Goal: Transaction & Acquisition: Purchase product/service

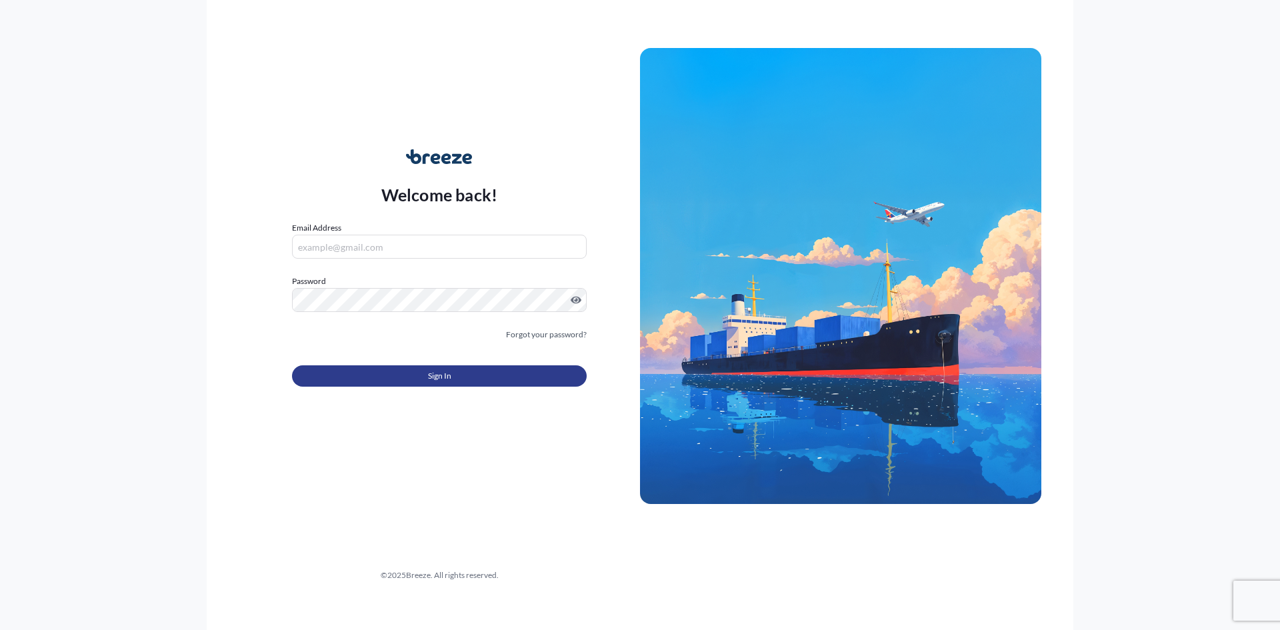
type input "[EMAIL_ADDRESS][DOMAIN_NAME]"
click at [425, 370] on button "Sign In" at bounding box center [439, 375] width 295 height 21
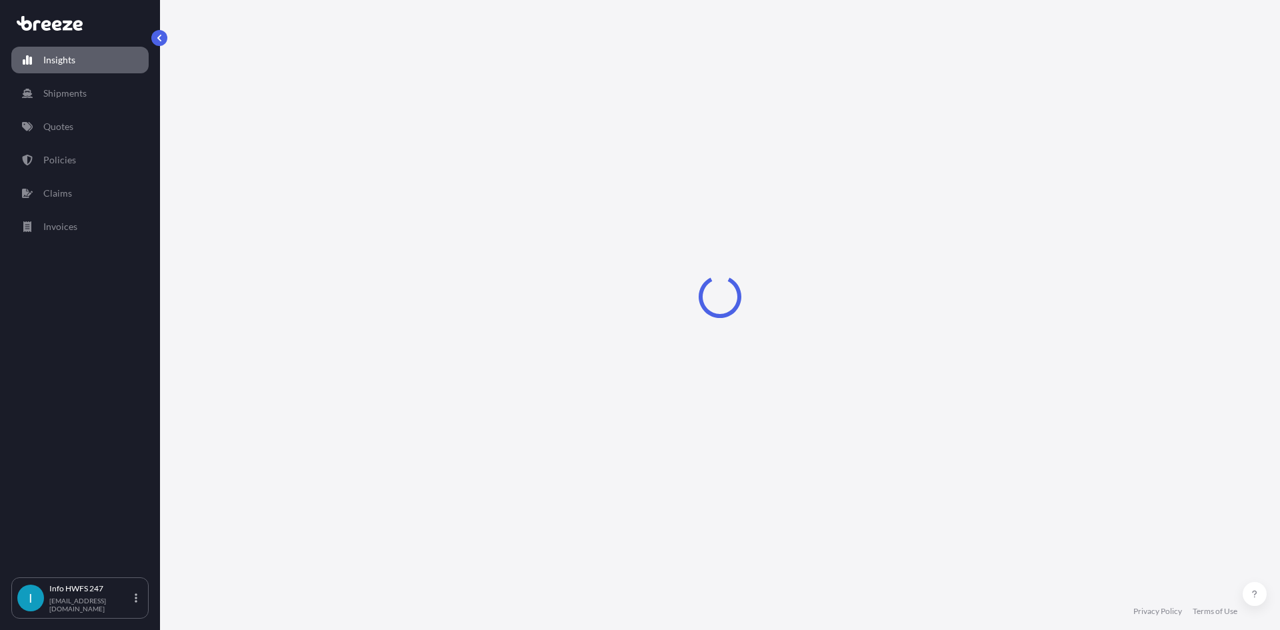
select select "2025"
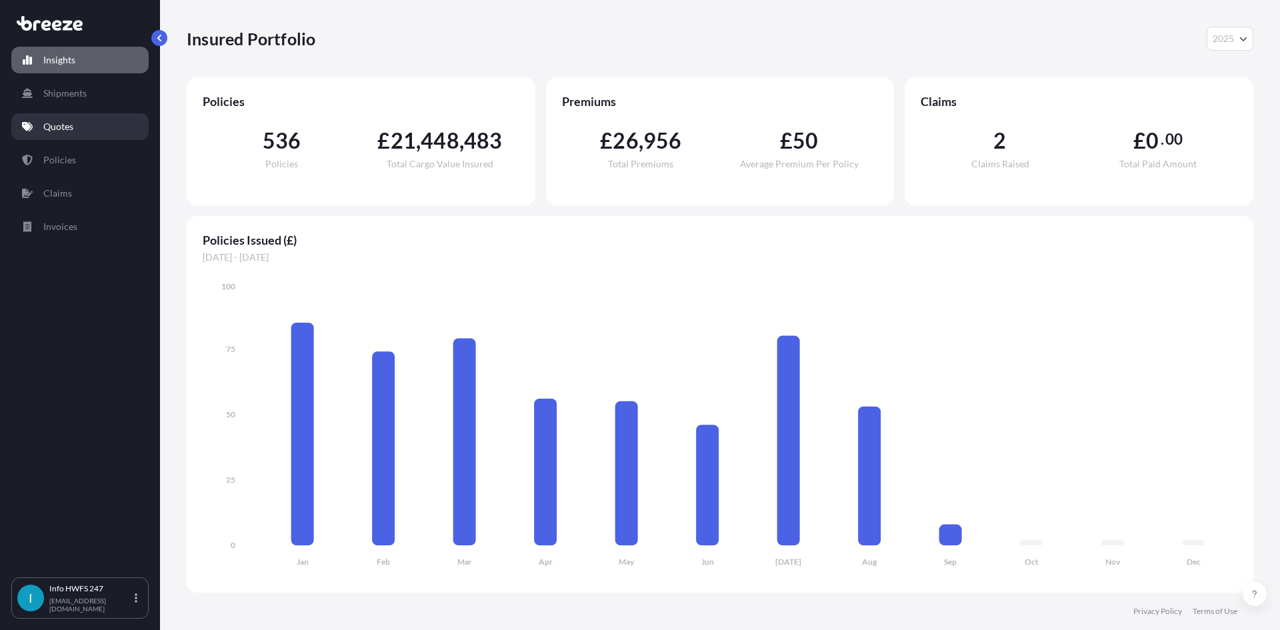
click at [71, 123] on p "Quotes" at bounding box center [58, 126] width 30 height 13
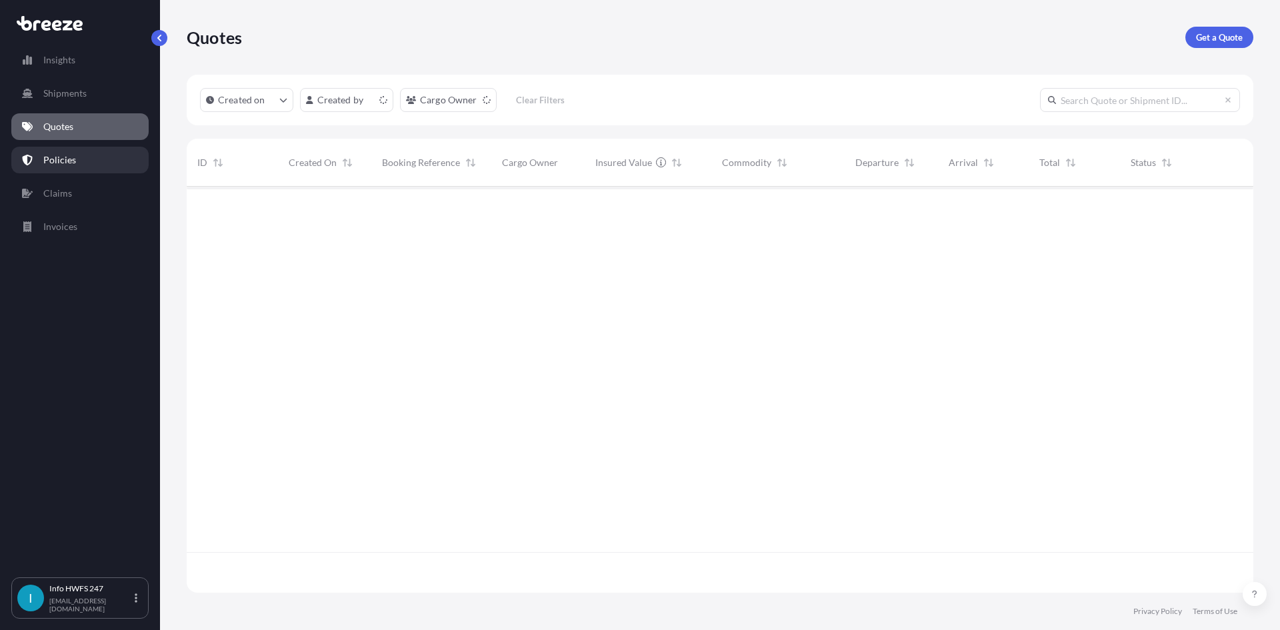
scroll to position [403, 1057]
click at [1244, 34] on link "Get a Quote" at bounding box center [1220, 37] width 68 height 21
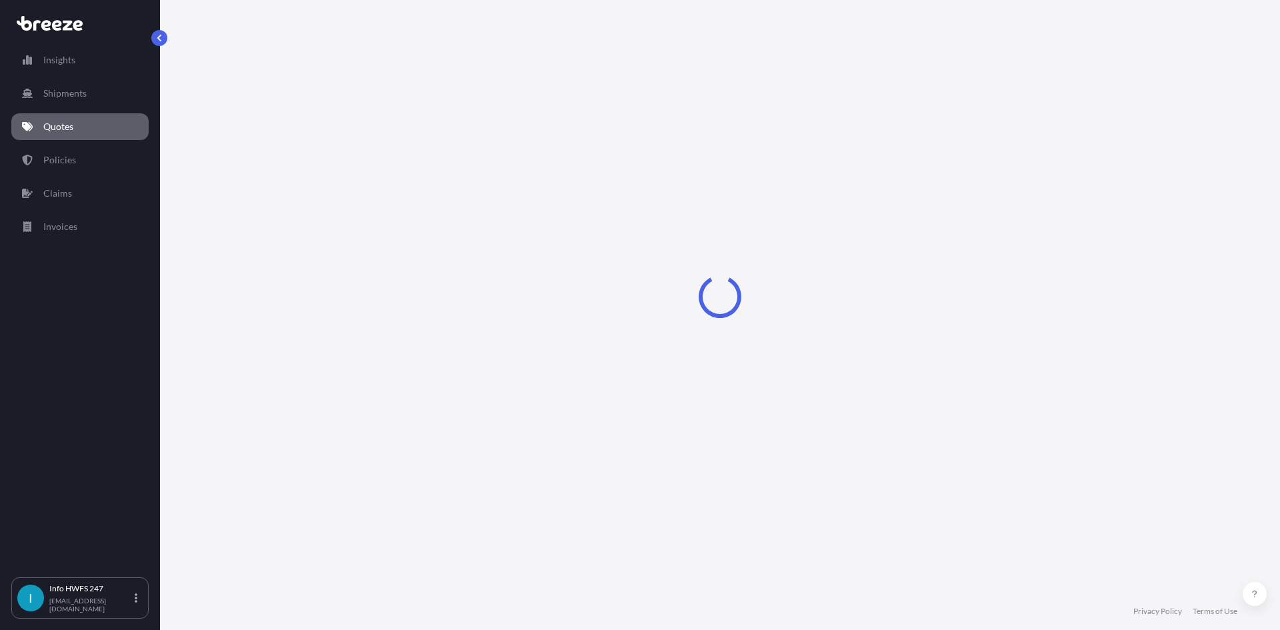
select select "Road"
select select "Air"
select select "1"
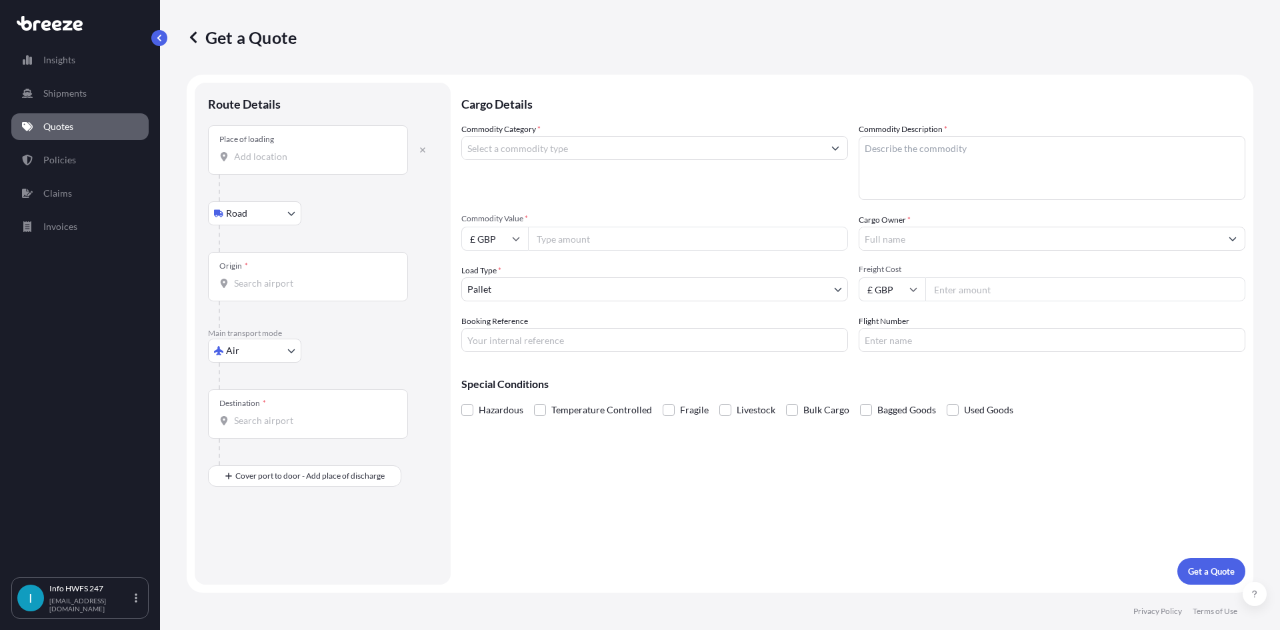
click at [295, 163] on input "Place of loading" at bounding box center [312, 156] width 157 height 13
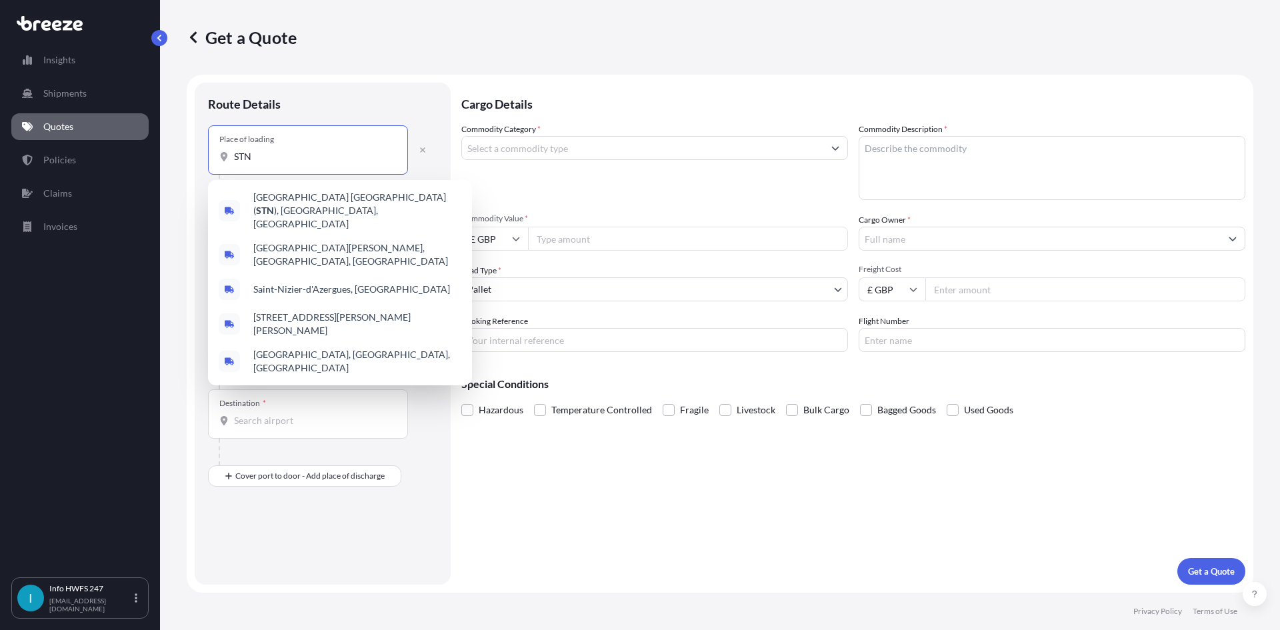
click at [321, 190] on div "[GEOGRAPHIC_DATA] ( STN ), [GEOGRAPHIC_DATA], [GEOGRAPHIC_DATA]" at bounding box center [339, 210] width 253 height 51
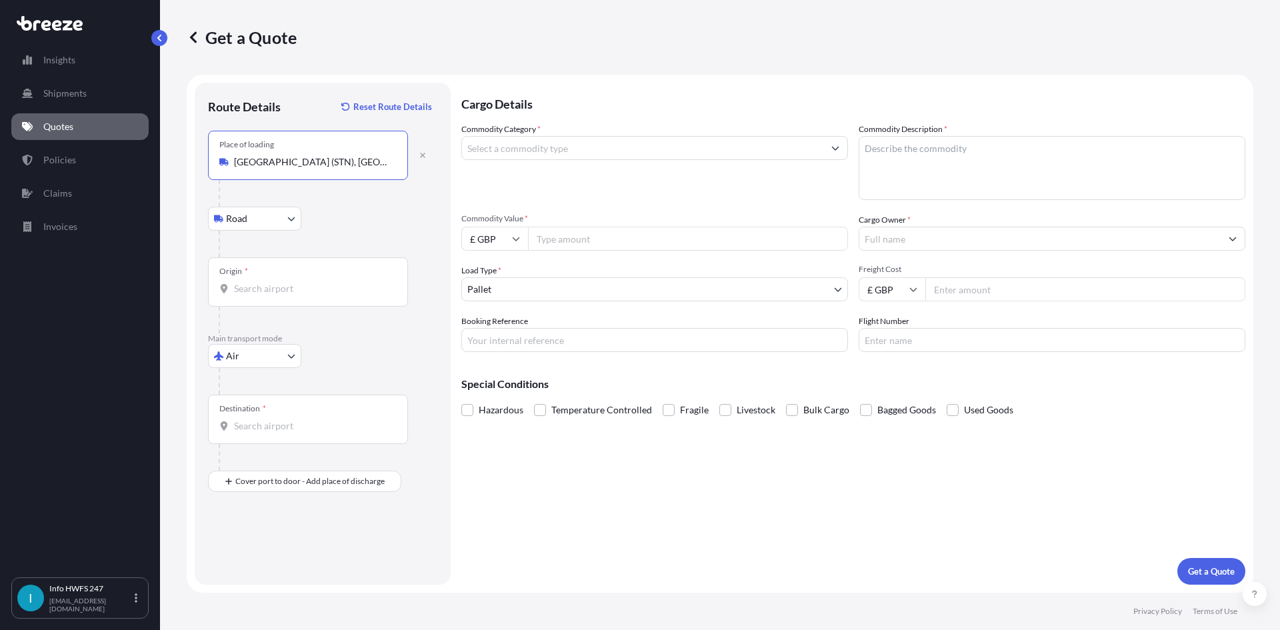
type input "[GEOGRAPHIC_DATA] (STN), [GEOGRAPHIC_DATA], [GEOGRAPHIC_DATA]"
click at [304, 285] on input "Origin *" at bounding box center [312, 288] width 157 height 13
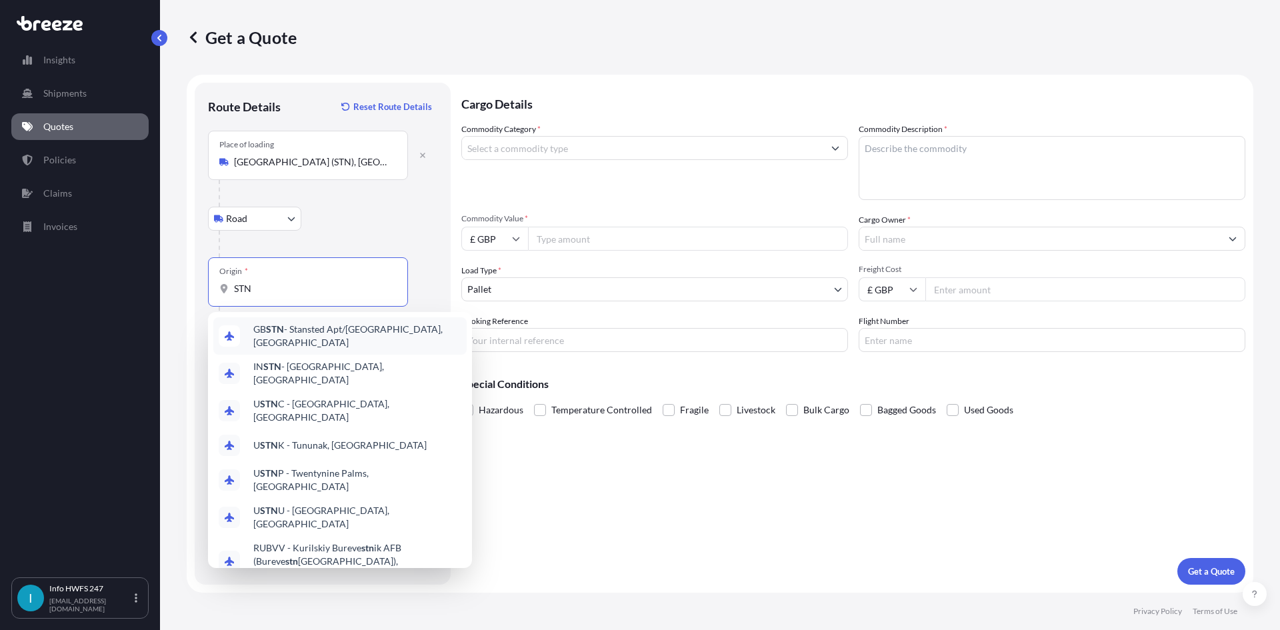
click at [307, 335] on span "GB STN - Stansted Apt/[GEOGRAPHIC_DATA], [GEOGRAPHIC_DATA]" at bounding box center [357, 336] width 208 height 27
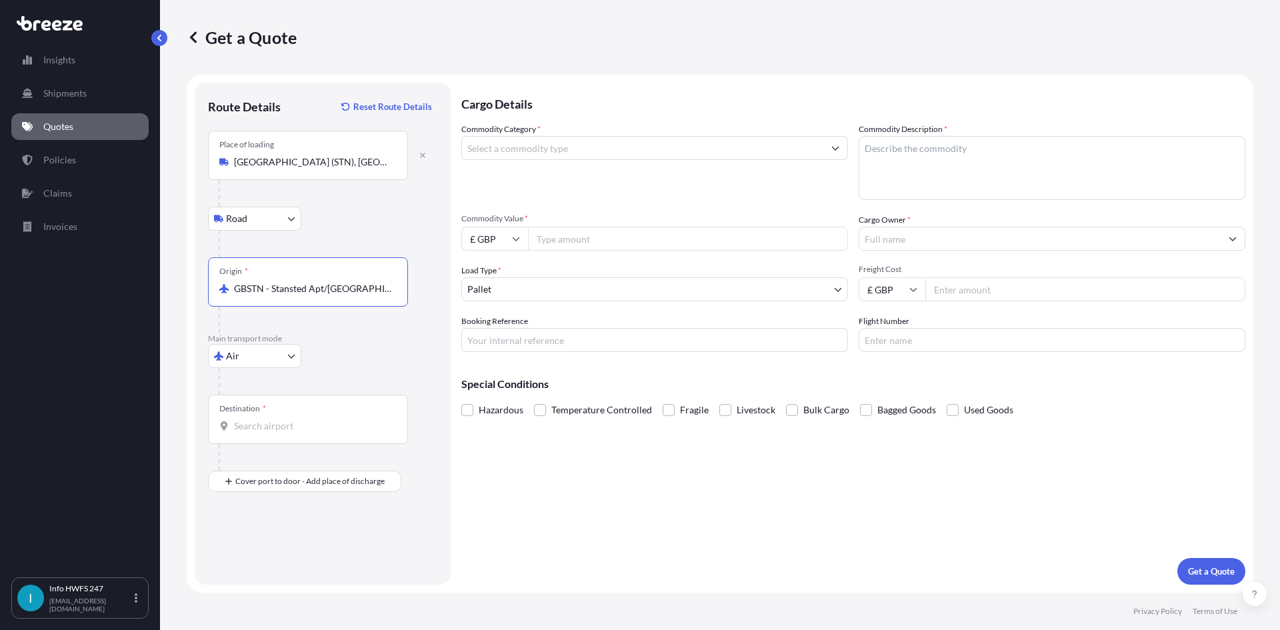
type input "GBSTN - Stansted Apt/[GEOGRAPHIC_DATA], [GEOGRAPHIC_DATA]"
click at [305, 384] on div at bounding box center [328, 381] width 219 height 27
click at [307, 412] on div "Destination *" at bounding box center [308, 419] width 200 height 49
click at [307, 419] on input "Destination *" at bounding box center [312, 425] width 157 height 13
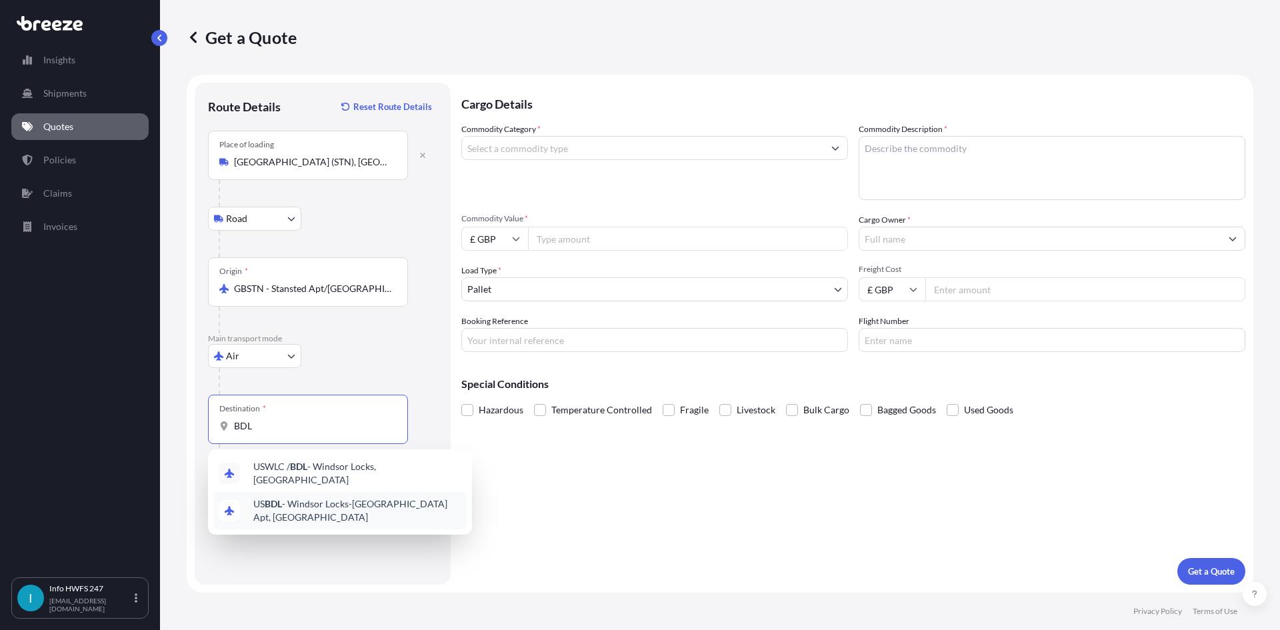
click at [361, 505] on span "US BDL - Windsor Locks-[GEOGRAPHIC_DATA], [GEOGRAPHIC_DATA]" at bounding box center [357, 510] width 208 height 27
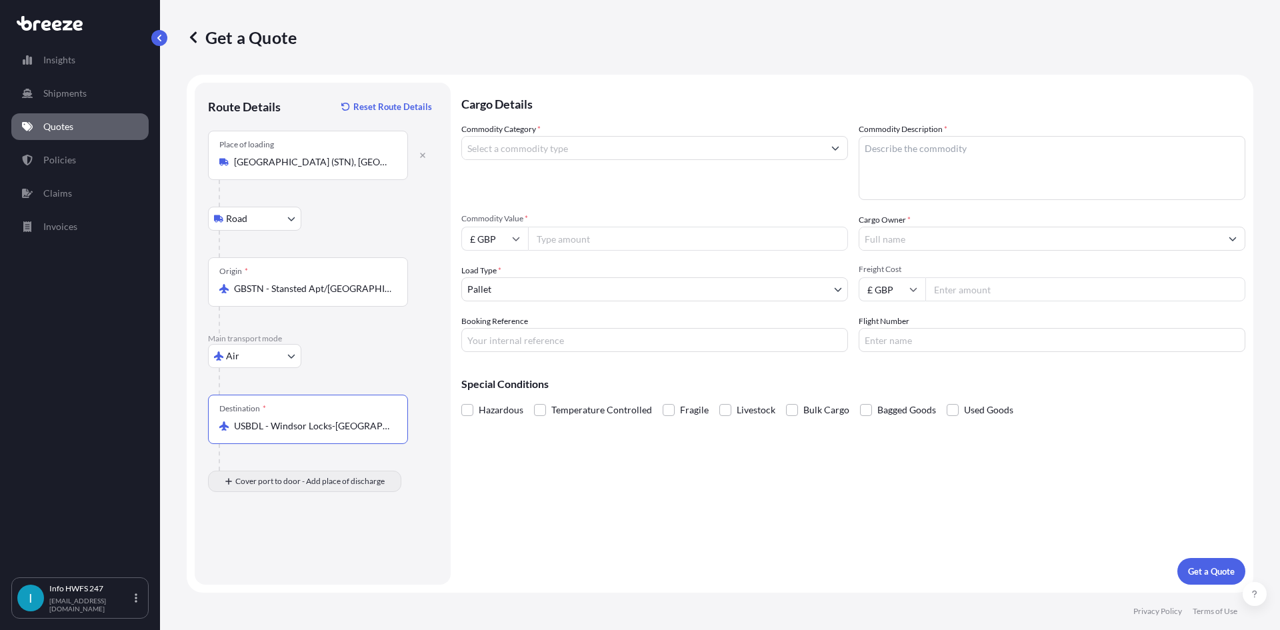
type input "USBDL - Windsor Locks-[GEOGRAPHIC_DATA] Apt, [GEOGRAPHIC_DATA]"
click at [304, 558] on input "Place of Discharge" at bounding box center [312, 552] width 157 height 13
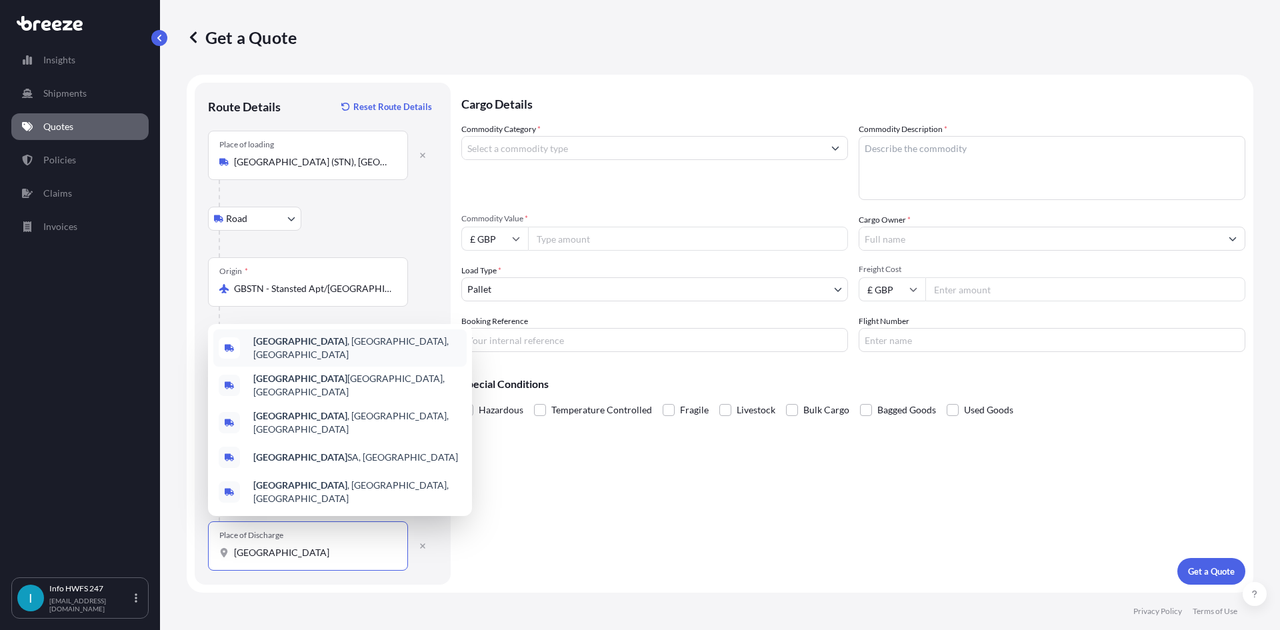
click at [333, 361] on span "[GEOGRAPHIC_DATA] , [GEOGRAPHIC_DATA], [GEOGRAPHIC_DATA]" at bounding box center [357, 348] width 208 height 27
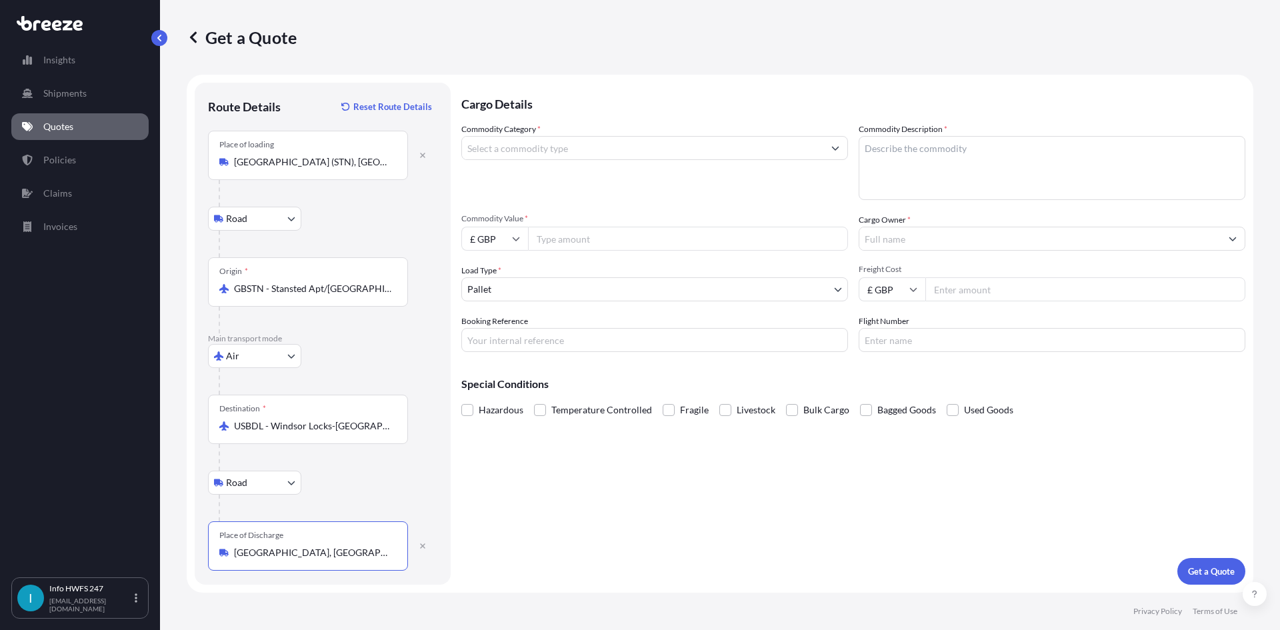
type input "[GEOGRAPHIC_DATA], [GEOGRAPHIC_DATA], [GEOGRAPHIC_DATA]"
click at [537, 151] on input "Commodity Category *" at bounding box center [642, 148] width 361 height 24
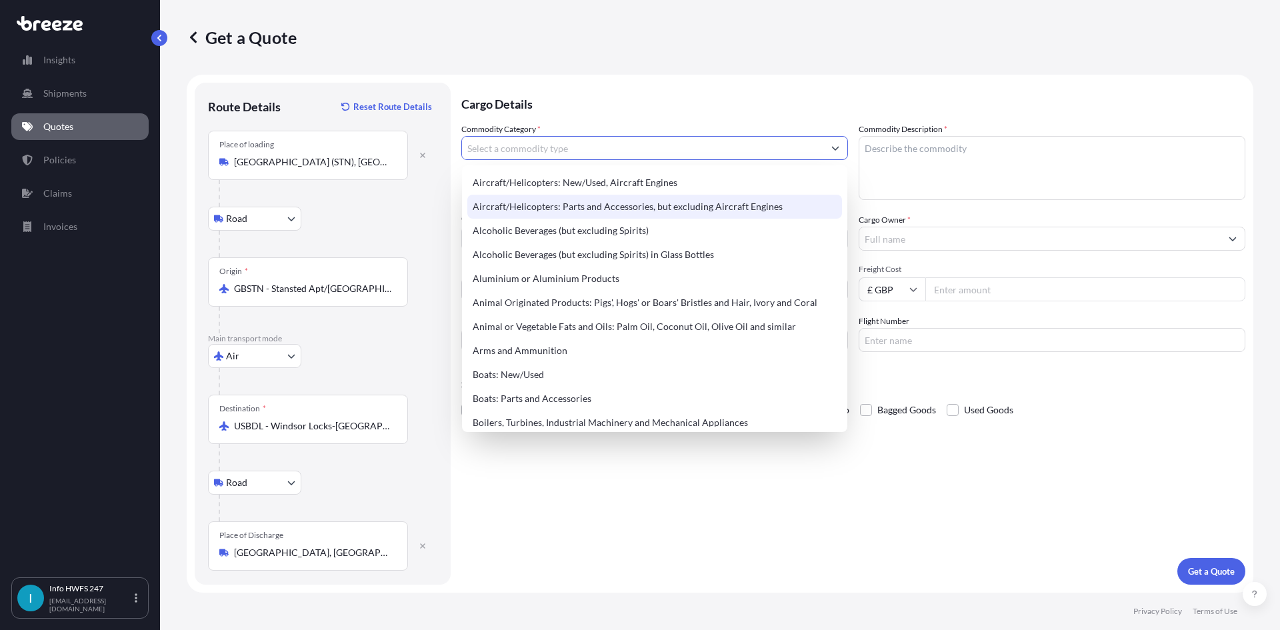
click at [591, 205] on div "Aircraft/Helicopters: Parts and Accessories, but excluding Aircraft Engines" at bounding box center [654, 207] width 375 height 24
type input "Aircraft/Helicopters: Parts and Accessories, but excluding Aircraft Engines"
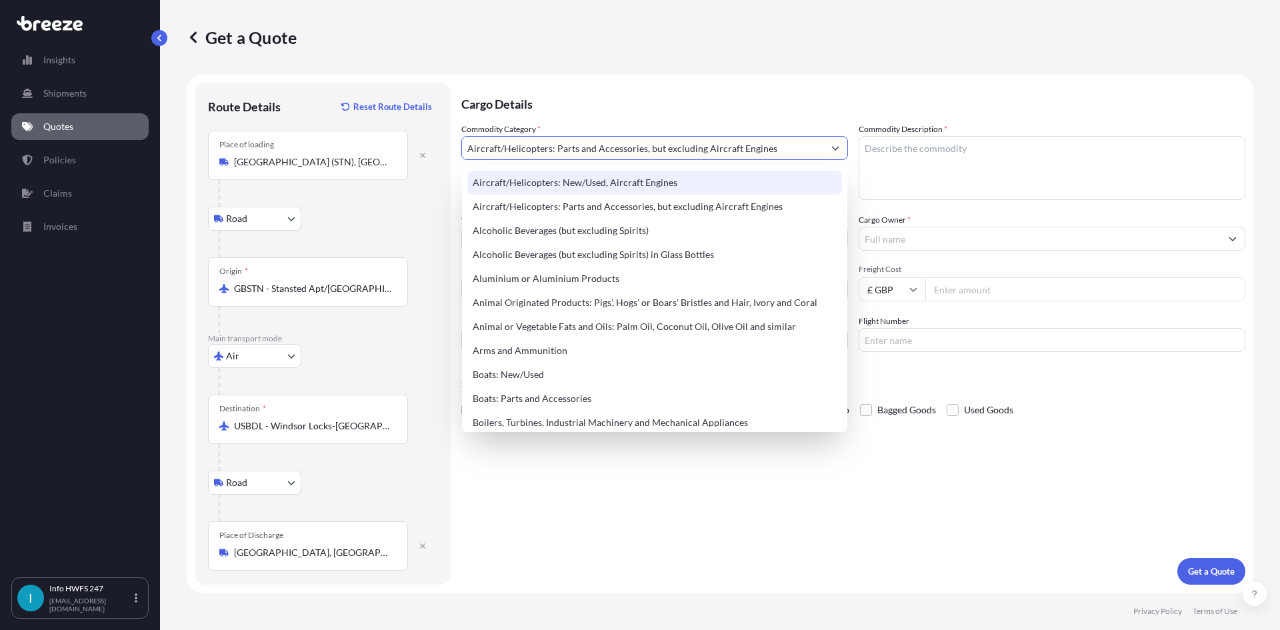
click at [972, 139] on textarea "Commodity Description *" at bounding box center [1052, 168] width 387 height 64
paste textarea "CIVIL AIRCRAFT PART - SERVO, MAIN ROTO ASSY"
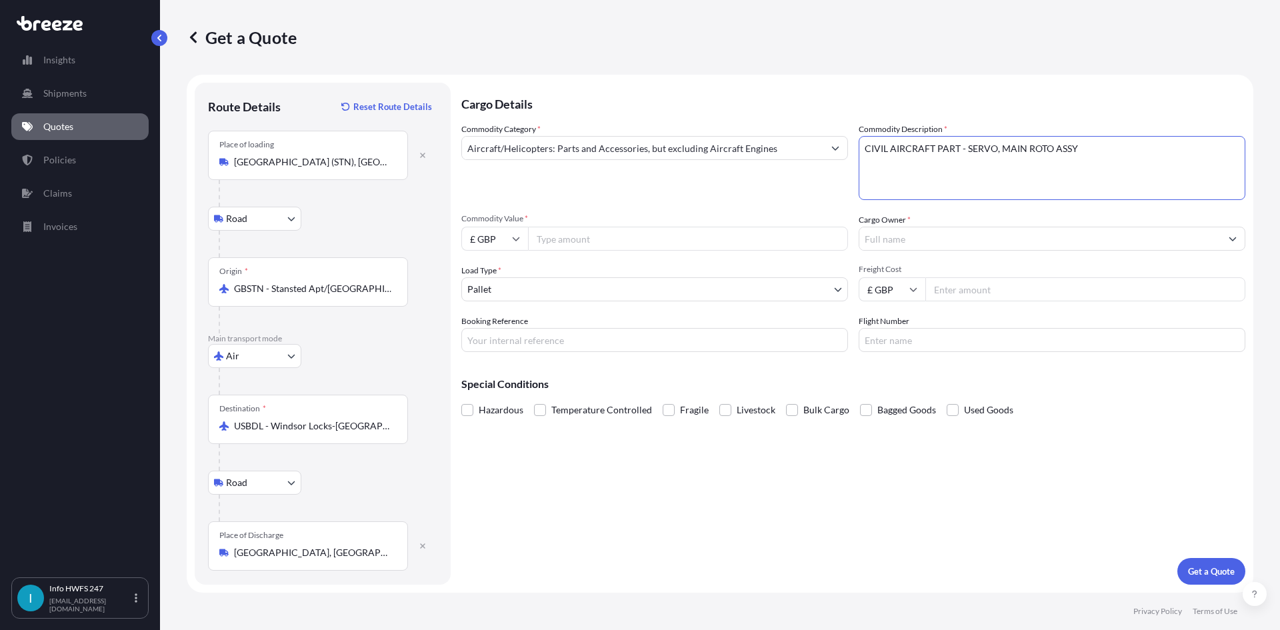
type textarea "CIVIL AIRCRAFT PART - SERVO, MAIN ROTO ASSY"
click at [485, 236] on input "£ GBP" at bounding box center [494, 239] width 67 height 24
click at [493, 331] on div "$ USD" at bounding box center [495, 331] width 56 height 25
type input "$ USD"
click at [638, 242] on input "Commodity Value *" at bounding box center [688, 239] width 320 height 24
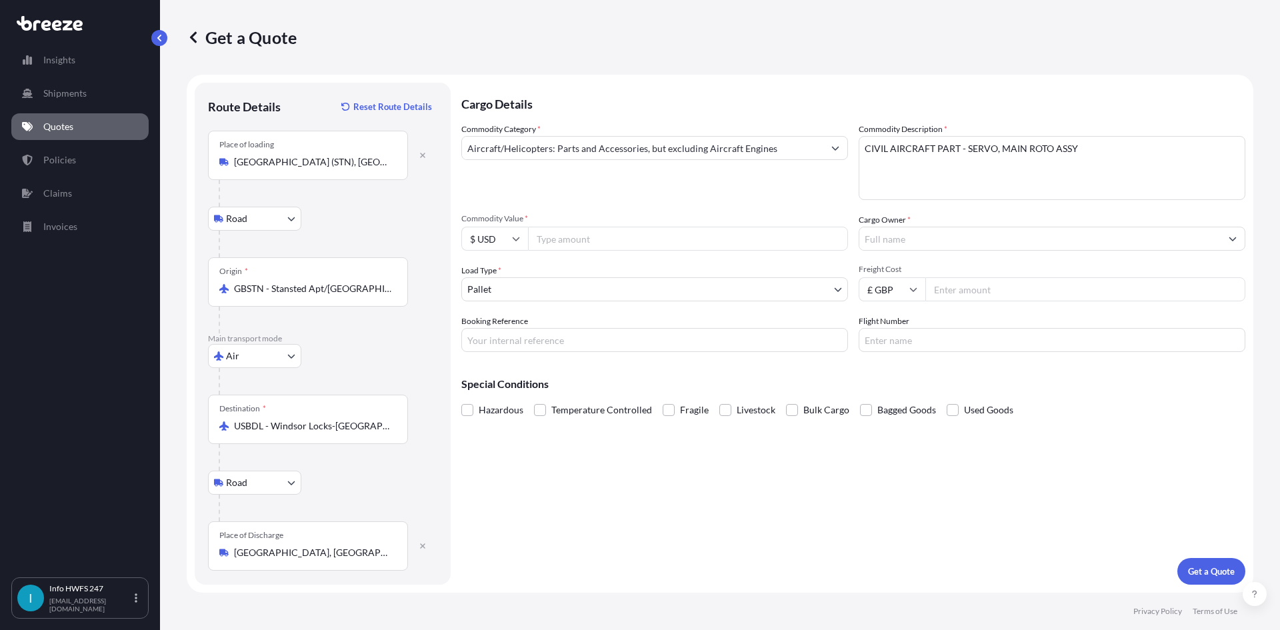
paste input "527461.08"
type input "527461.08"
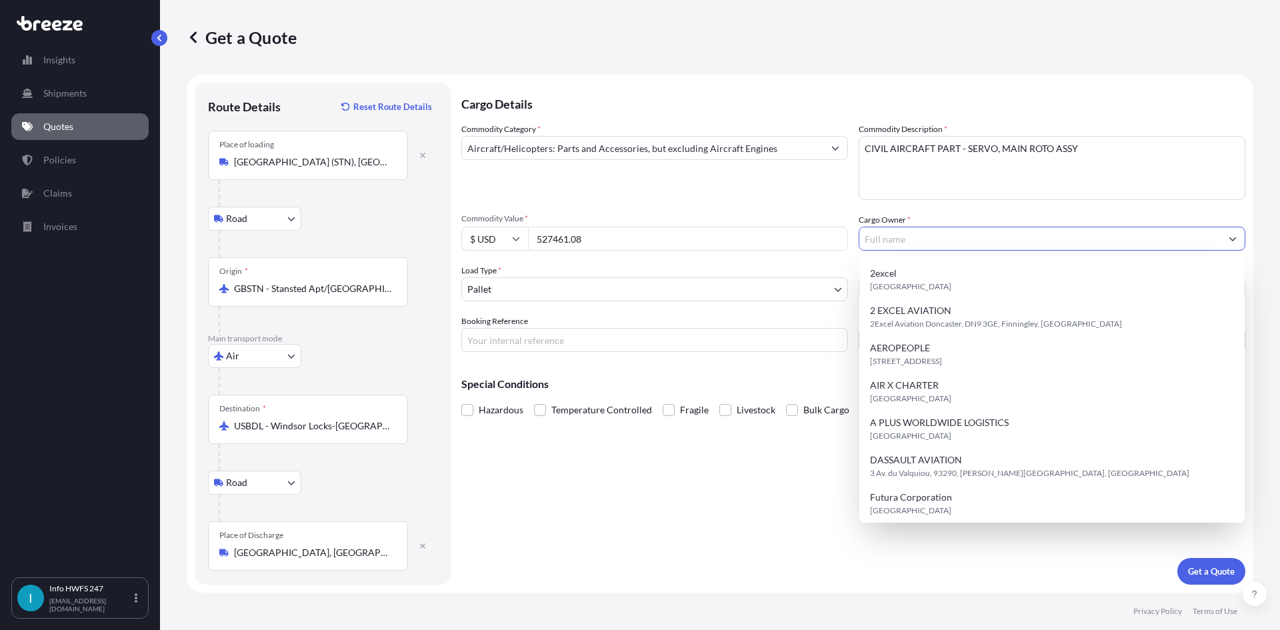
click at [926, 242] on input "Cargo Owner *" at bounding box center [1040, 239] width 361 height 24
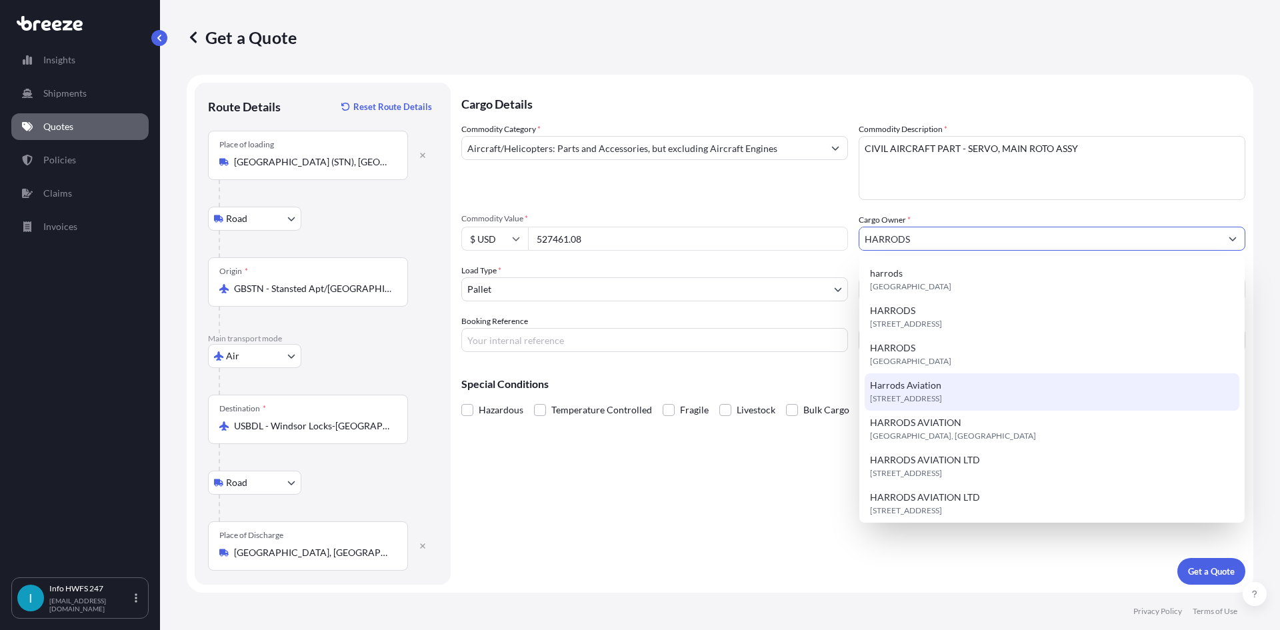
click at [942, 395] on span "[STREET_ADDRESS]" at bounding box center [906, 398] width 72 height 13
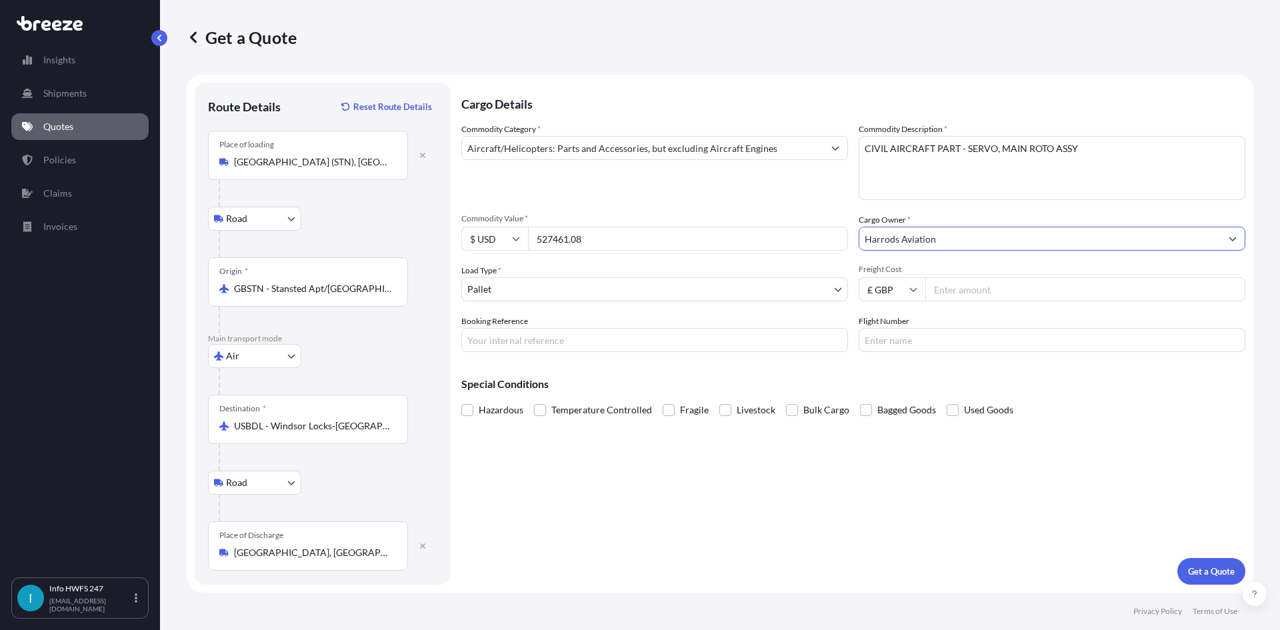
type input "Harrods Aviation"
click at [592, 294] on body "15 options available. 8 options available. 7 options available. 13 options avai…" at bounding box center [640, 315] width 1280 height 630
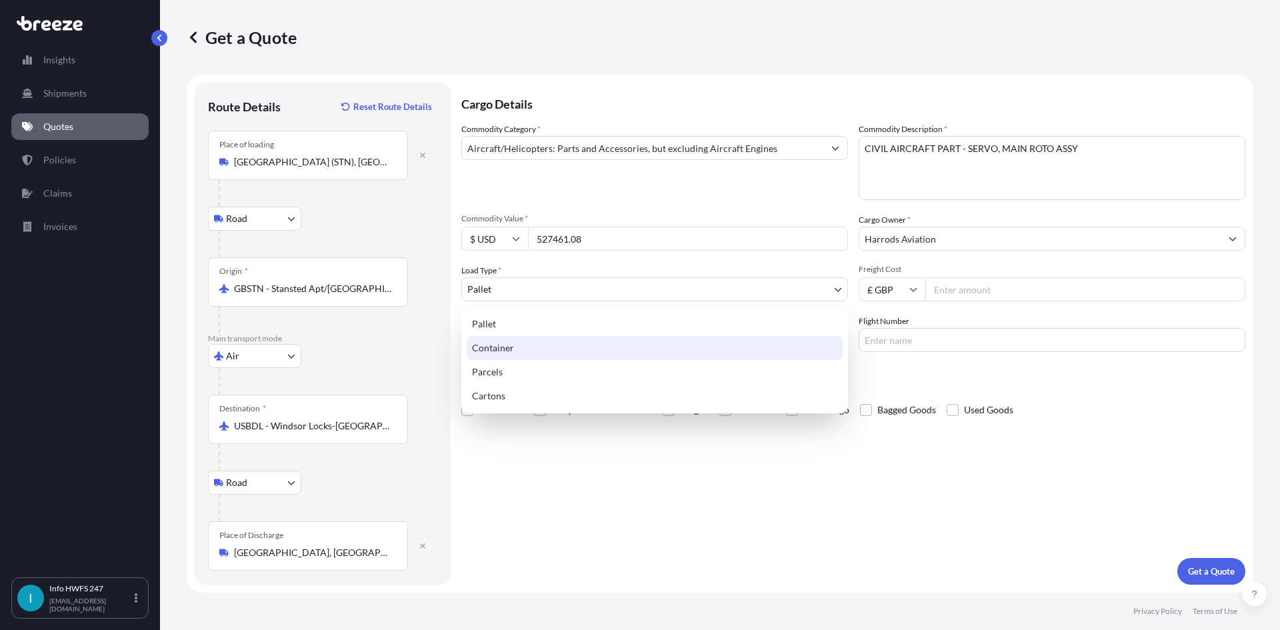
click at [565, 351] on div "Container" at bounding box center [655, 348] width 376 height 24
select select "2"
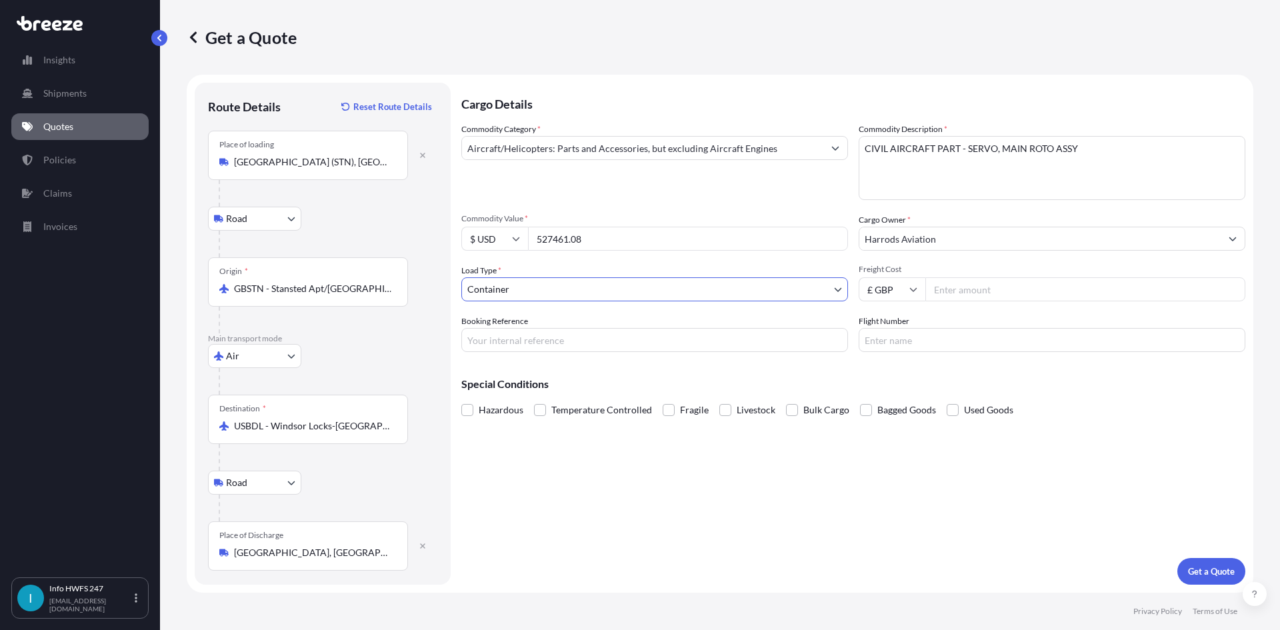
click at [900, 294] on input "£ GBP" at bounding box center [892, 289] width 67 height 24
click at [537, 347] on input "Booking Reference" at bounding box center [654, 340] width 387 height 24
drag, startPoint x: 549, startPoint y: 331, endPoint x: 597, endPoint y: 335, distance: 48.2
click at [549, 331] on input "Booking Reference" at bounding box center [654, 340] width 387 height 24
paste input "HE166062"
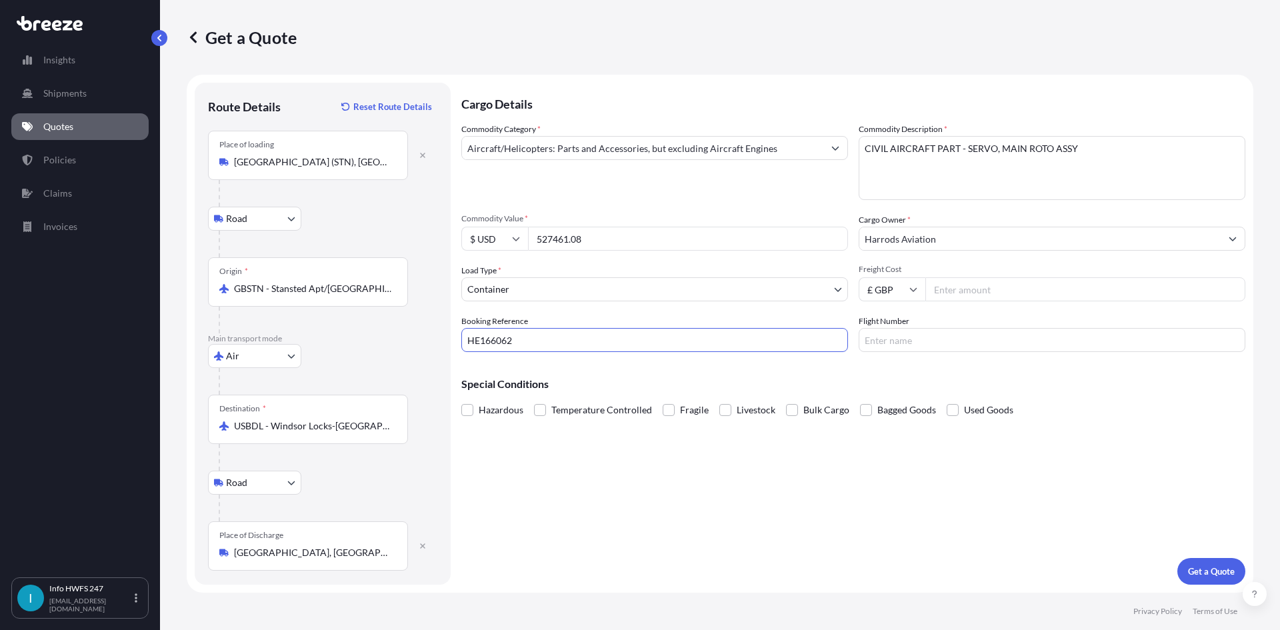
type input "HE166062"
click at [930, 334] on input "Flight Number" at bounding box center [1052, 340] width 387 height 24
type input "FEDEX"
click at [1212, 571] on p "Get a Quote" at bounding box center [1211, 571] width 47 height 13
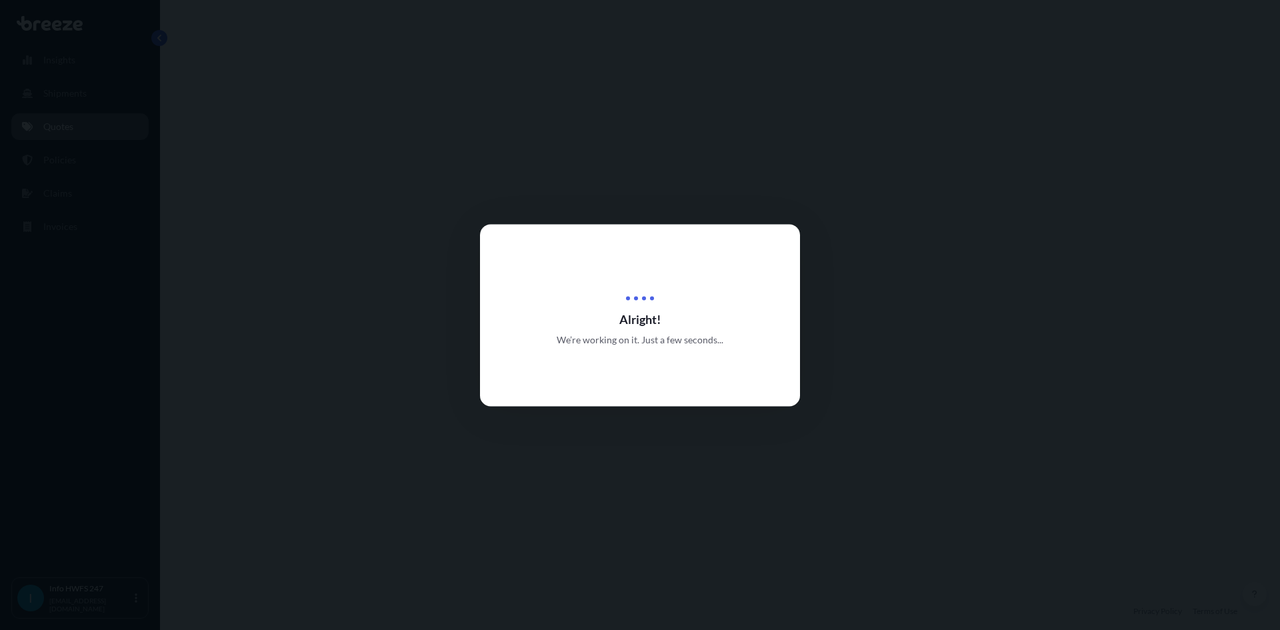
select select "Road"
select select "Air"
select select "Road"
select select "2"
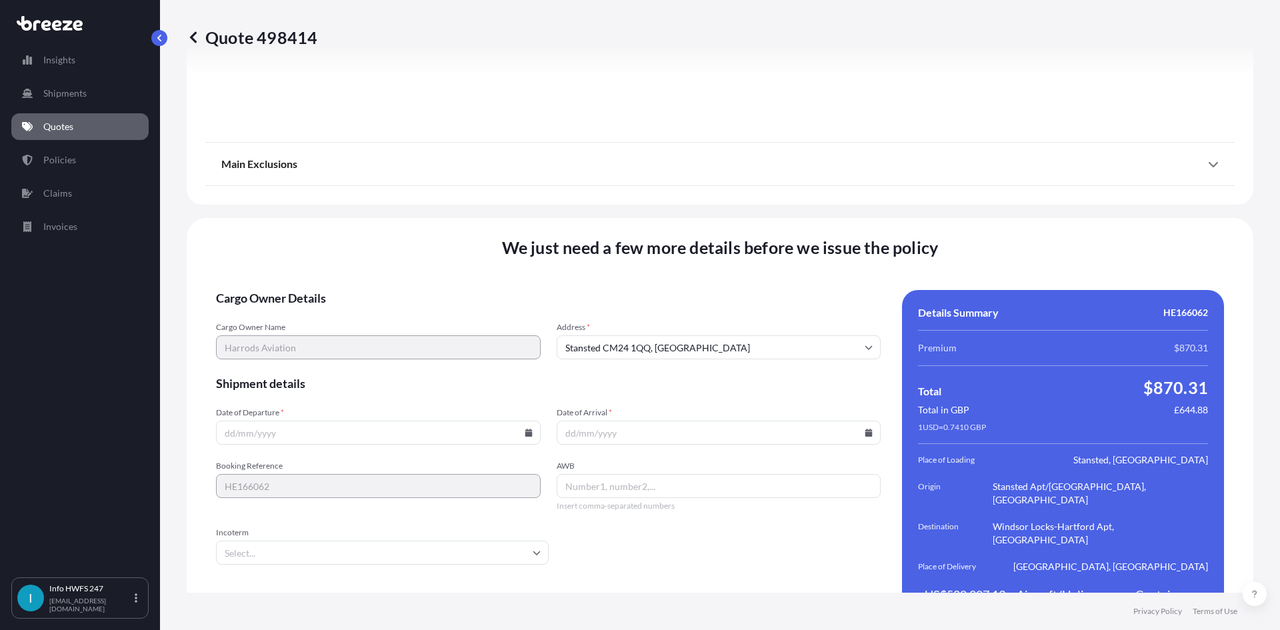
scroll to position [1738, 0]
click at [247, 419] on input "Date of Departure *" at bounding box center [378, 431] width 325 height 24
click at [527, 427] on icon at bounding box center [528, 431] width 7 height 8
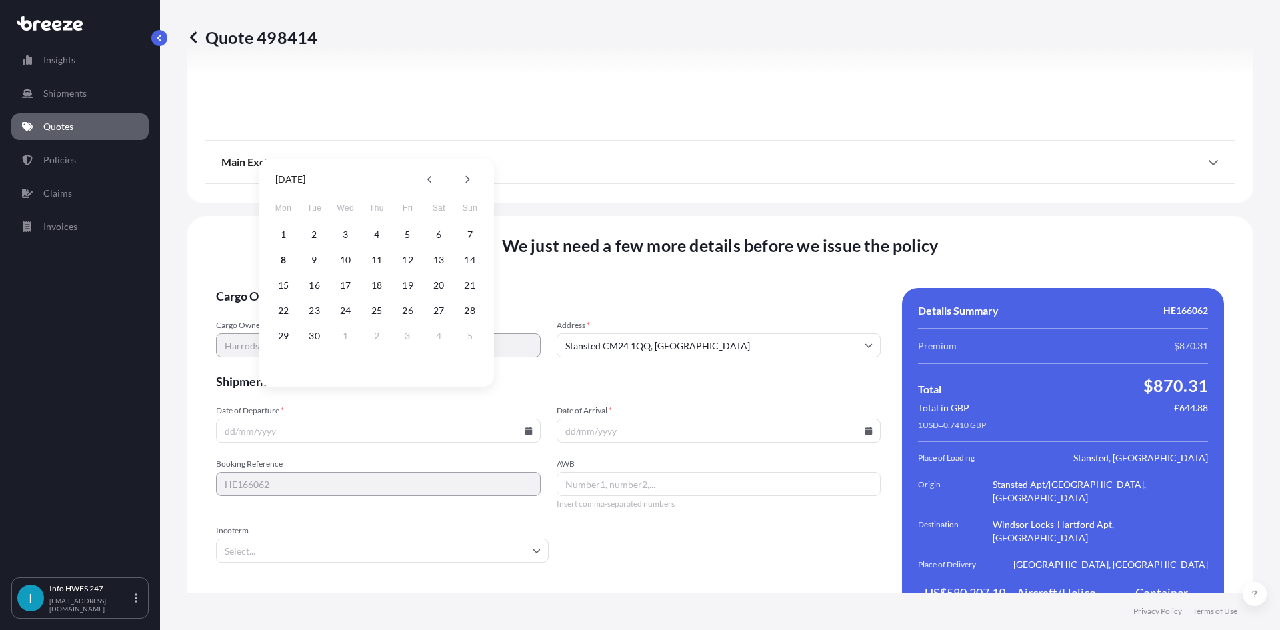
click at [281, 257] on button "8" at bounding box center [283, 259] width 21 height 21
type input "[DATE]"
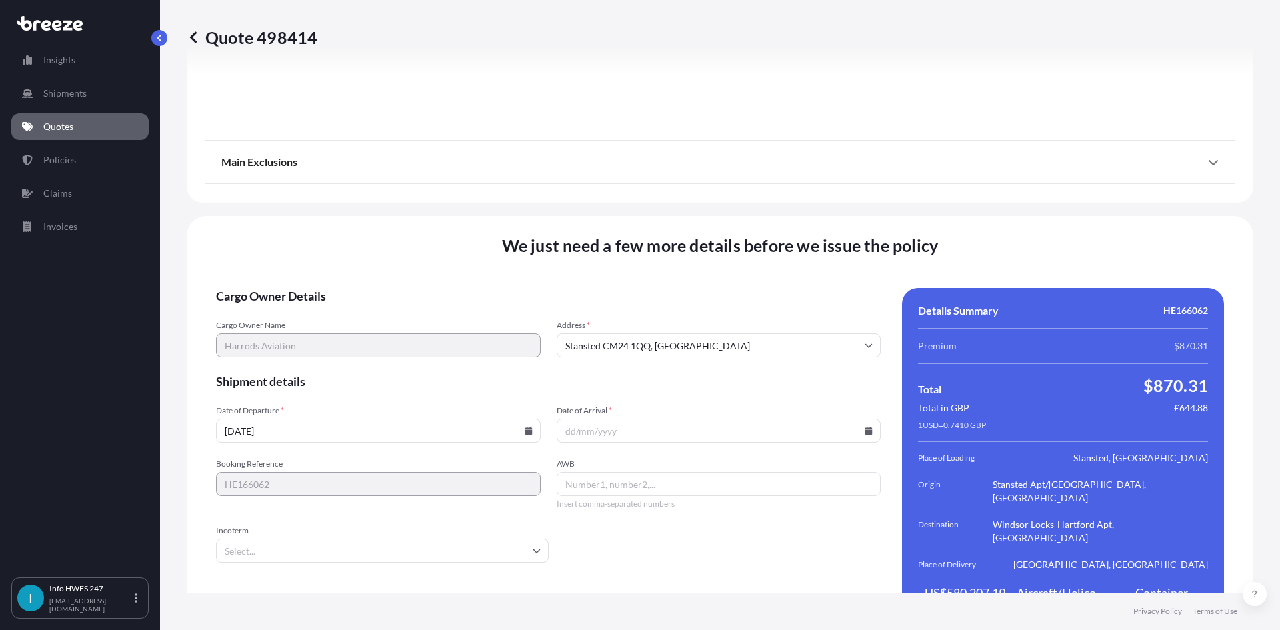
click at [867, 419] on input "Date of Arrival *" at bounding box center [719, 431] width 325 height 24
click at [866, 427] on icon at bounding box center [869, 431] width 7 height 8
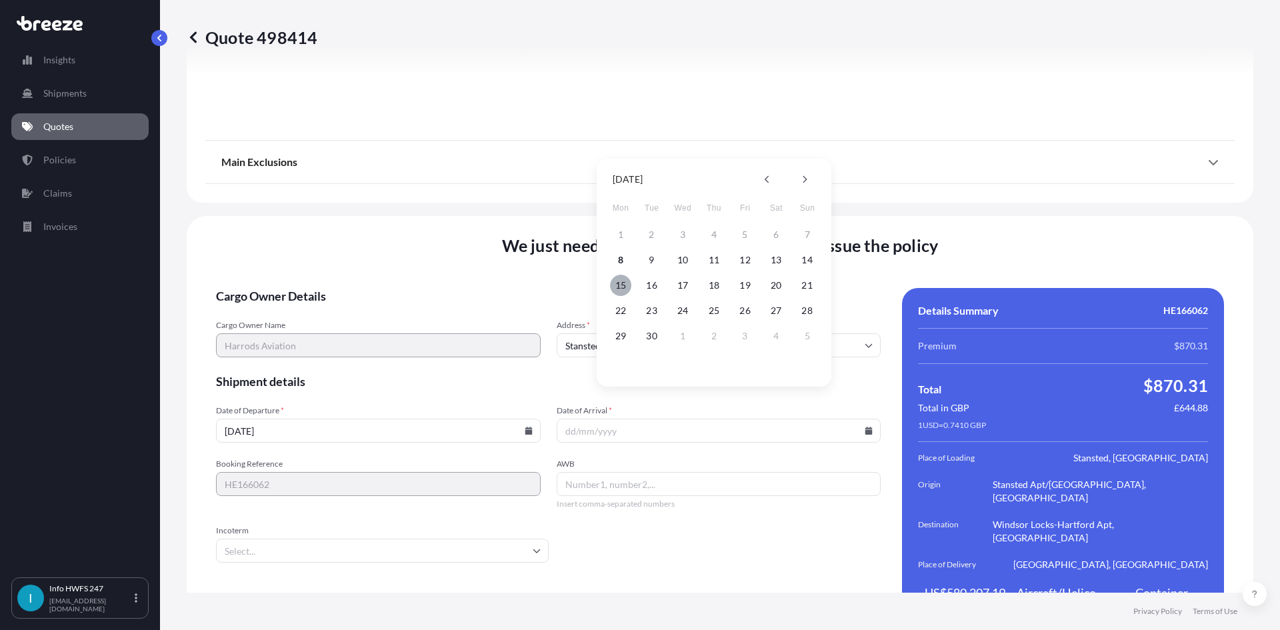
click at [620, 281] on button "15" at bounding box center [620, 285] width 21 height 21
type input "[DATE]"
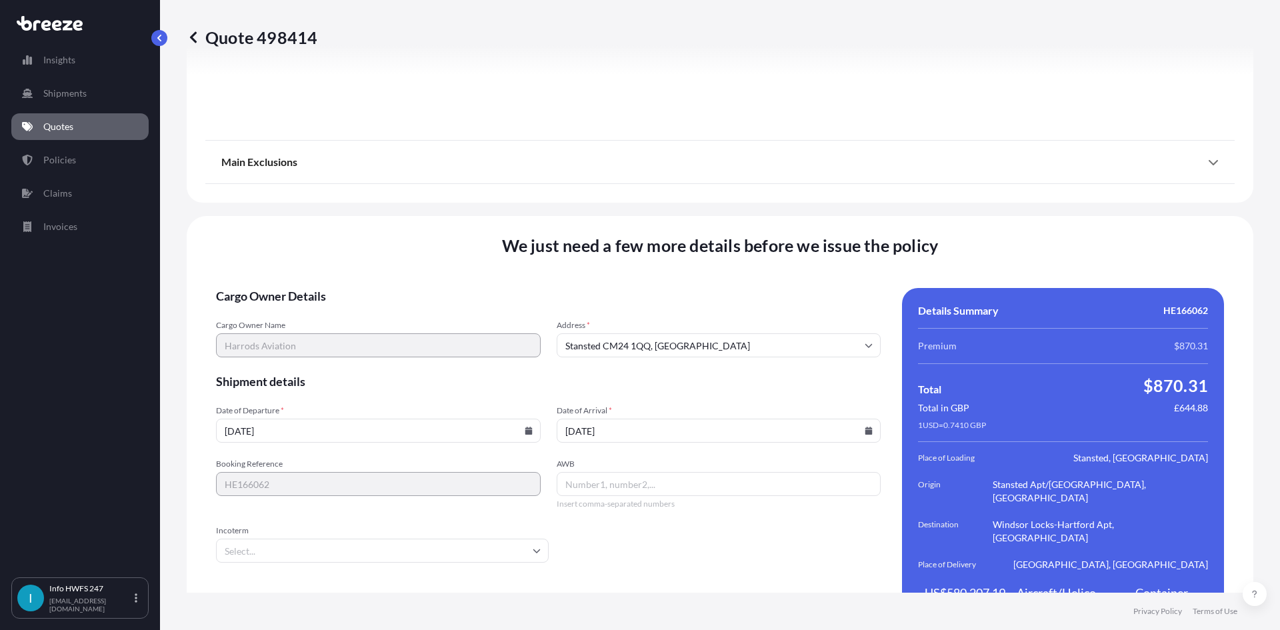
click at [634, 472] on input "AWB" at bounding box center [719, 484] width 325 height 24
click at [582, 469] on div "AWB Insert comma-separated numbers" at bounding box center [719, 484] width 325 height 51
click at [577, 472] on input "AWB" at bounding box center [719, 484] width 325 height 24
paste input "884189231603"
type input "884189231603"
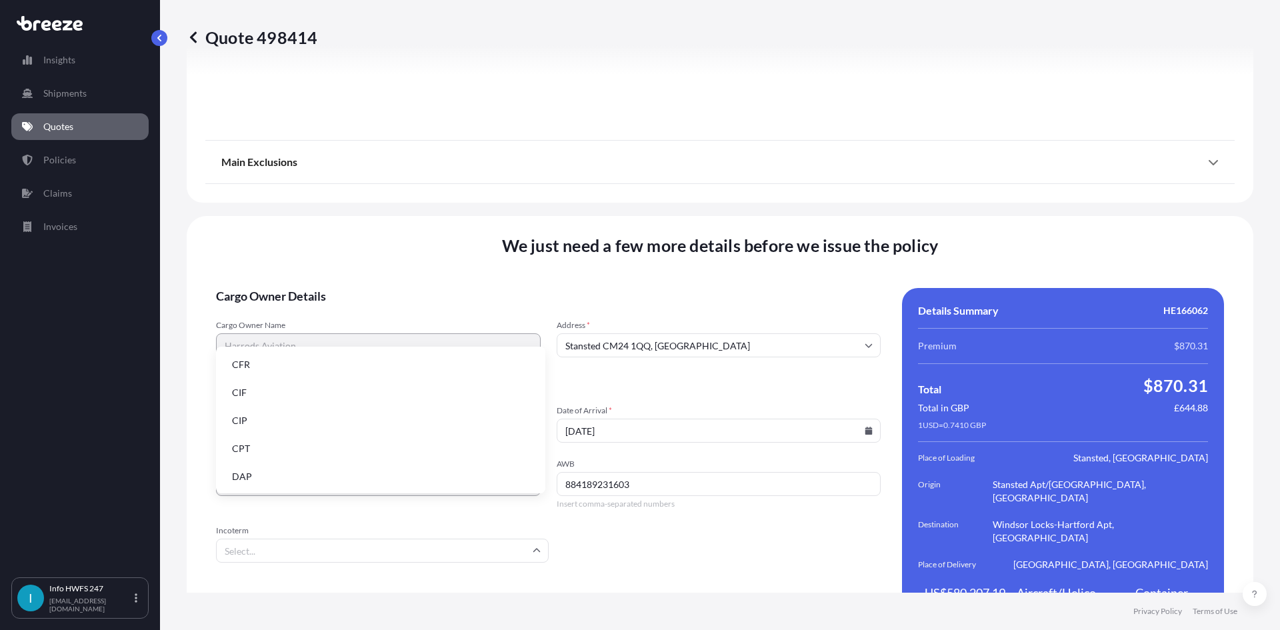
click at [411, 539] on input "Incoterm" at bounding box center [382, 551] width 333 height 24
click at [252, 479] on li "DAP" at bounding box center [380, 476] width 319 height 25
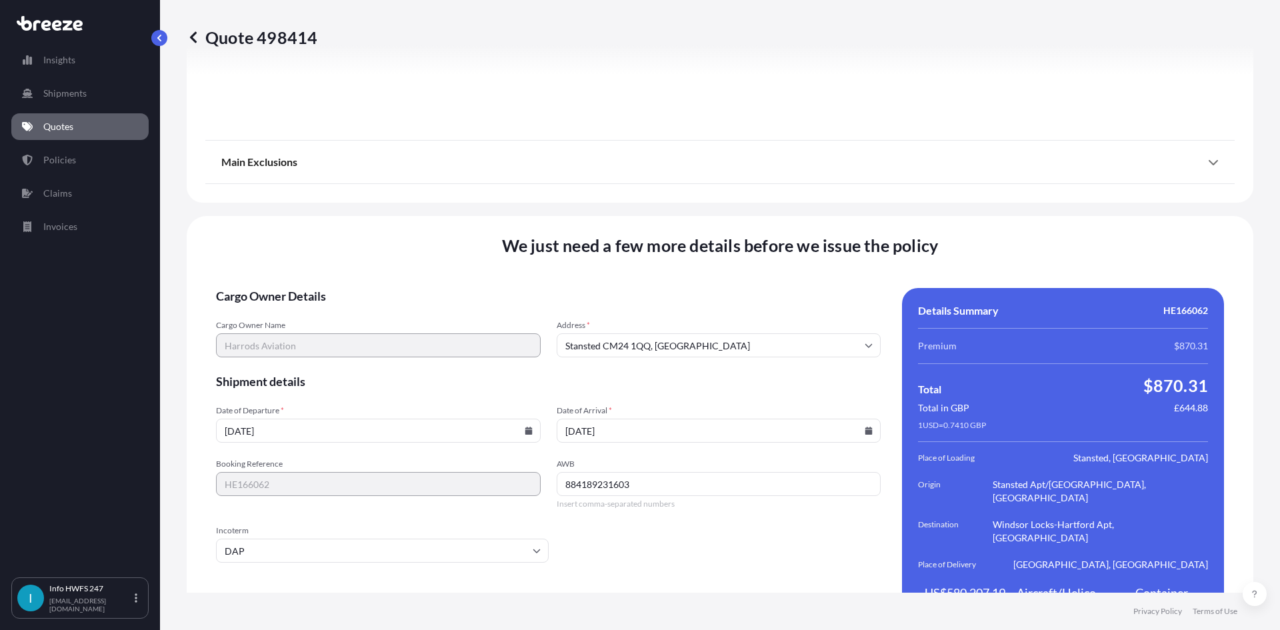
click at [845, 574] on div "We just need a few more details before we issue the policy Cargo Owner Details …" at bounding box center [720, 431] width 1067 height 430
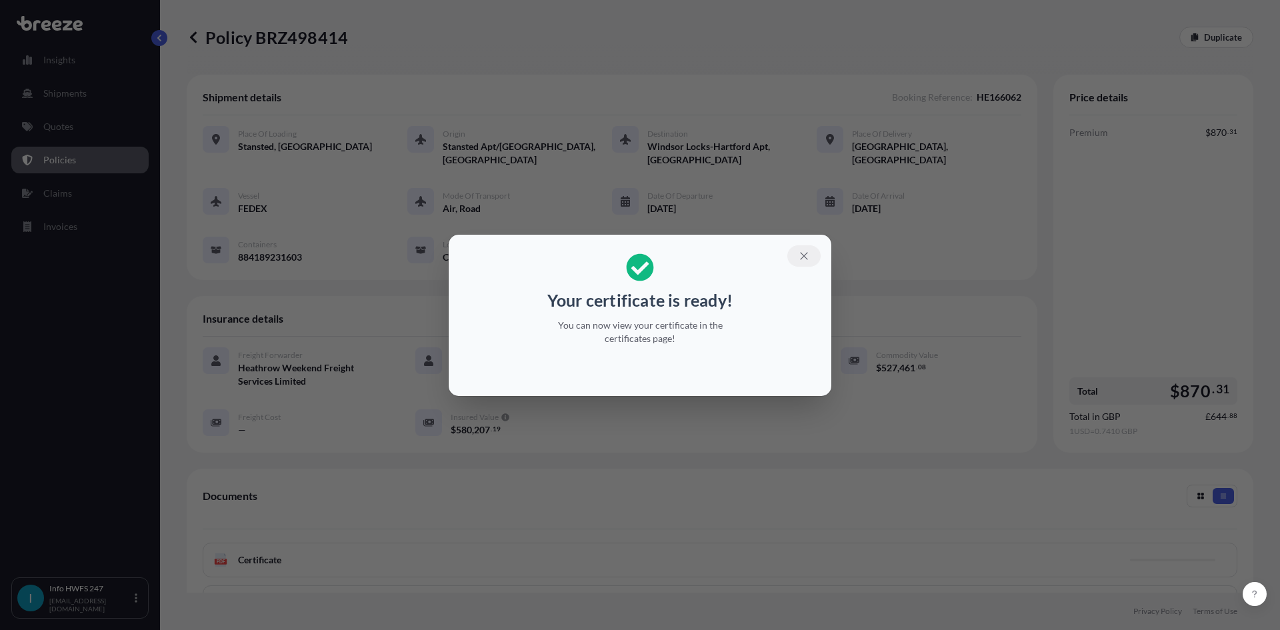
click at [802, 250] on icon "button" at bounding box center [804, 256] width 12 height 12
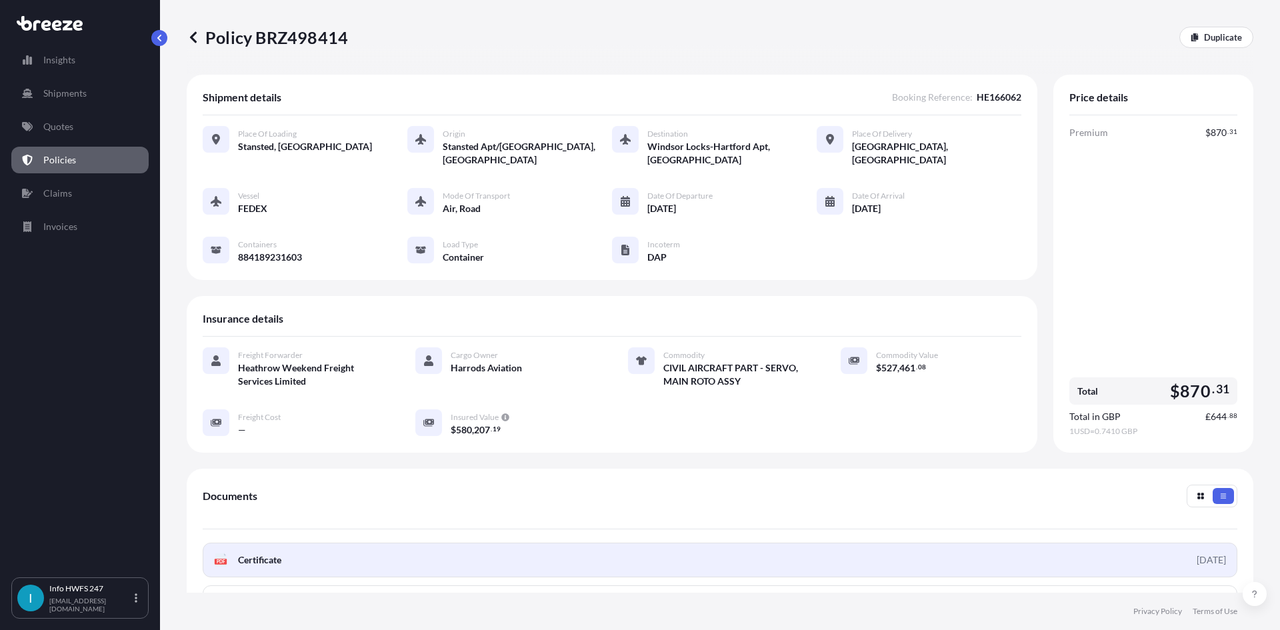
click at [359, 563] on link "PDF Certificate [DATE]" at bounding box center [720, 560] width 1035 height 35
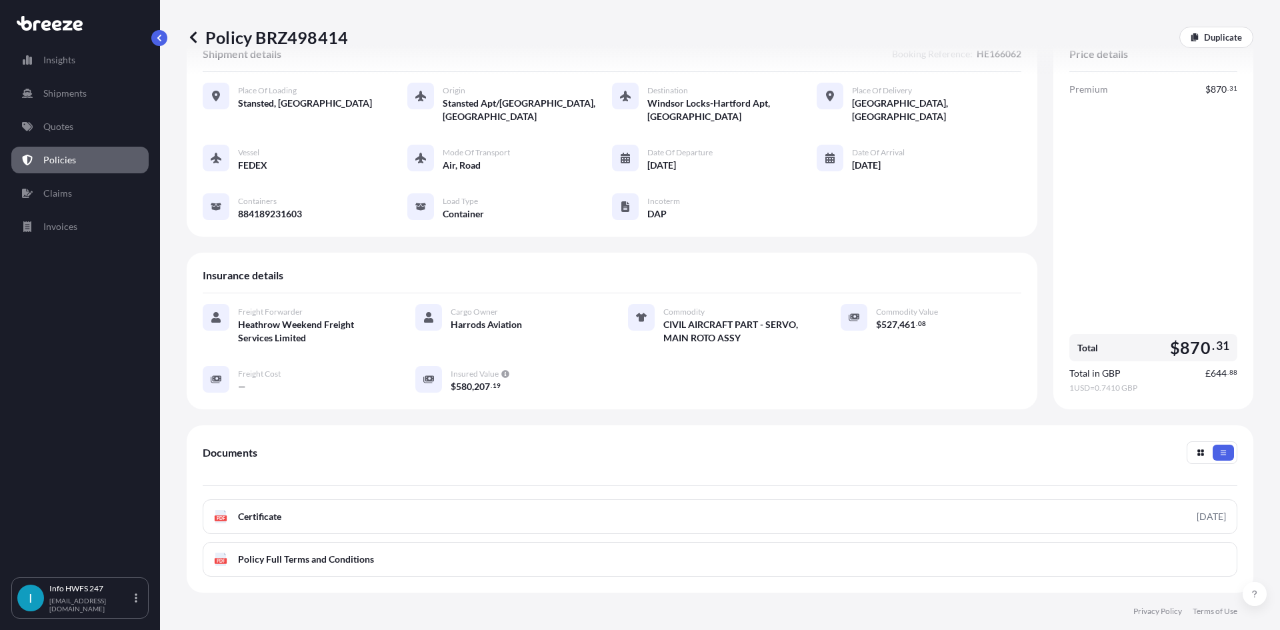
scroll to position [67, 0]
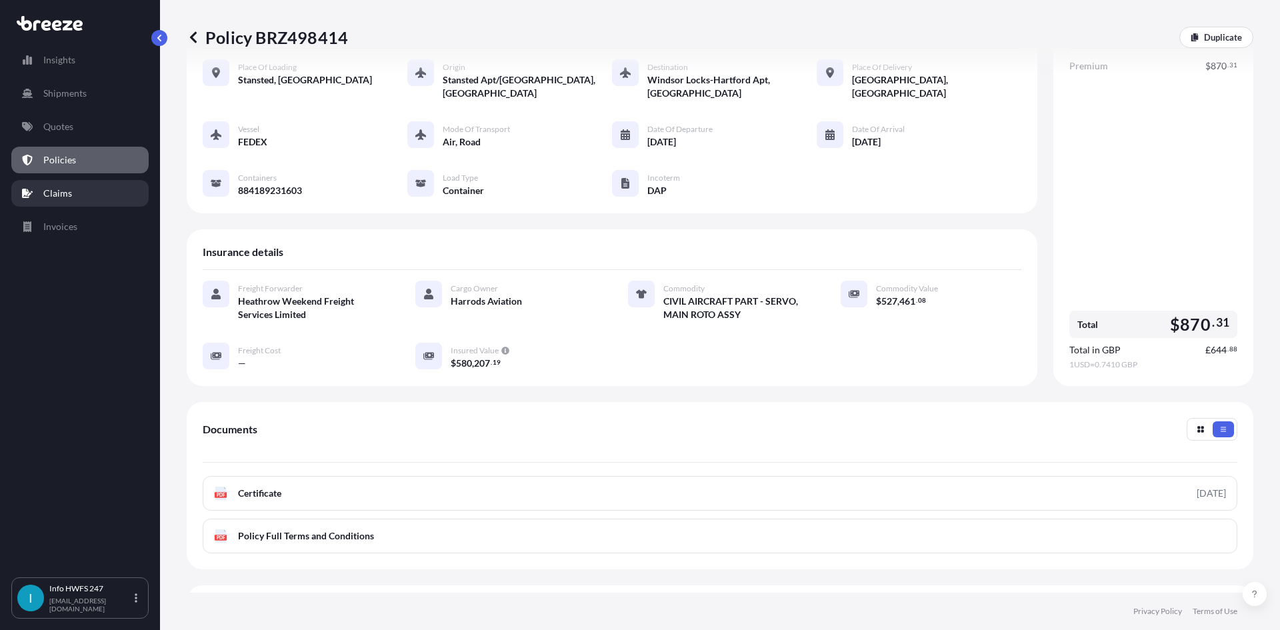
click at [63, 187] on p "Claims" at bounding box center [57, 193] width 29 height 13
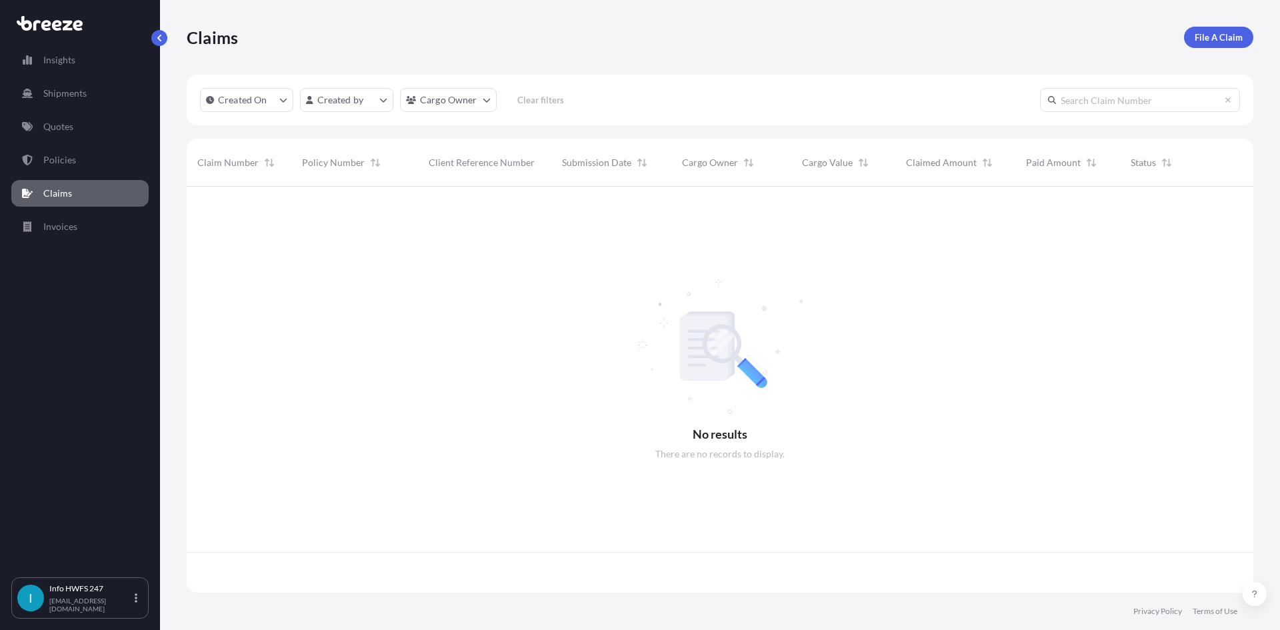
scroll to position [403, 1057]
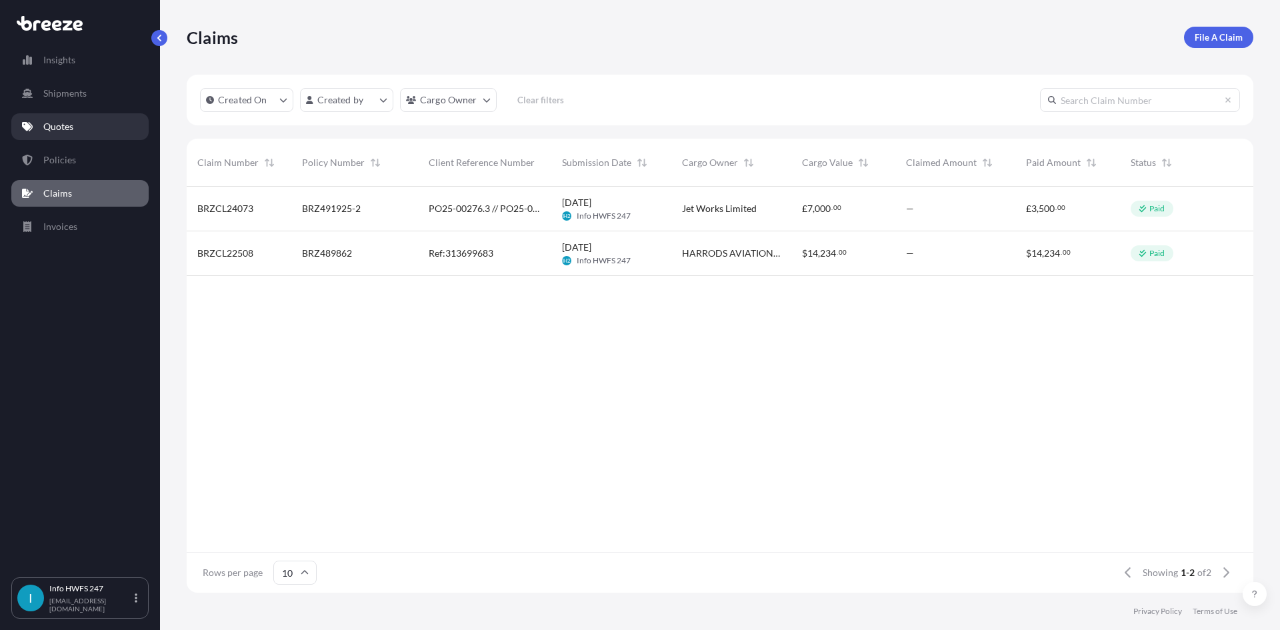
click at [67, 131] on p "Quotes" at bounding box center [58, 126] width 30 height 13
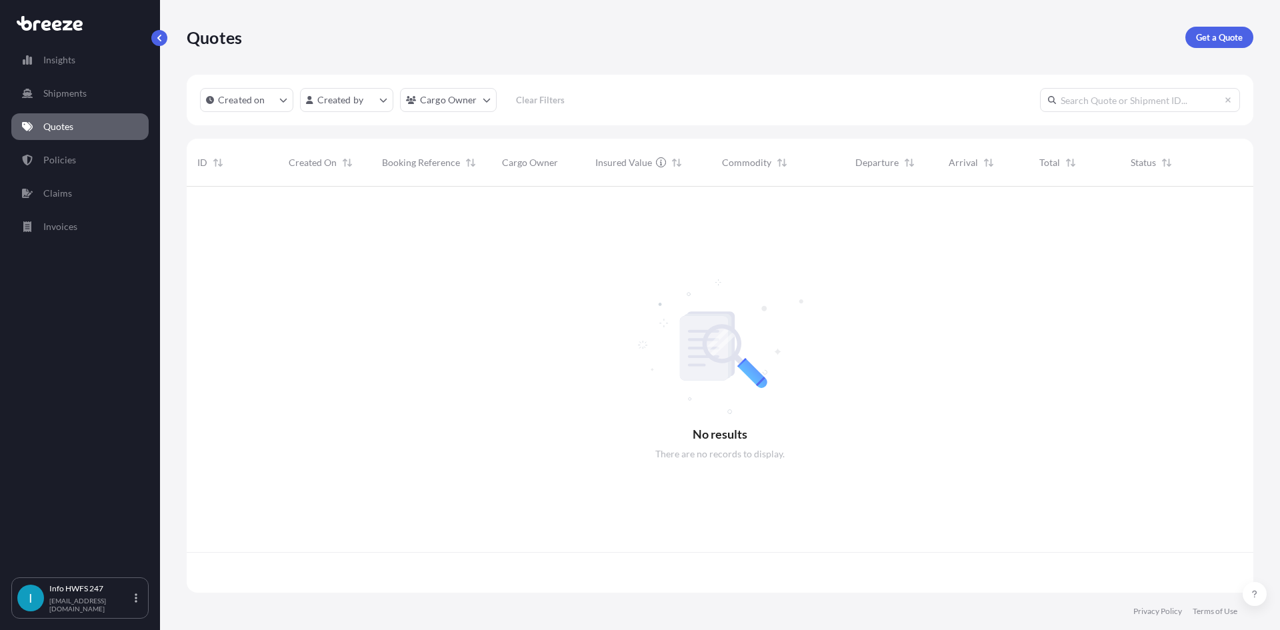
scroll to position [403, 1057]
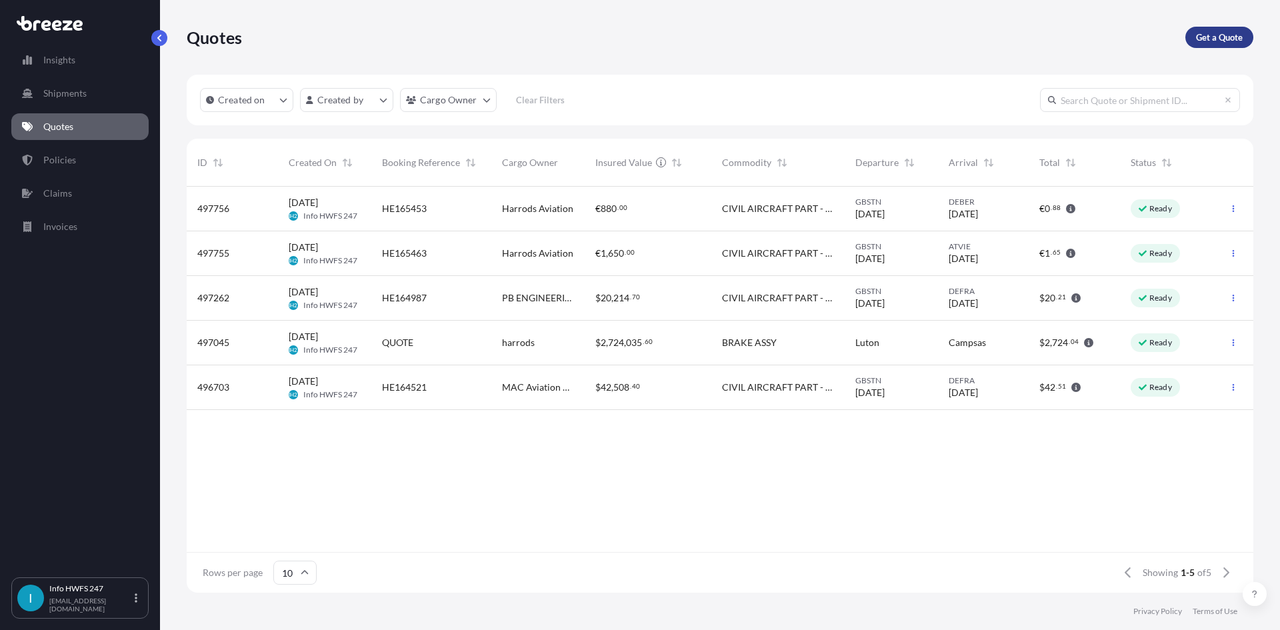
click at [1210, 33] on p "Get a Quote" at bounding box center [1219, 37] width 47 height 13
select select "Road"
select select "Air"
select select "1"
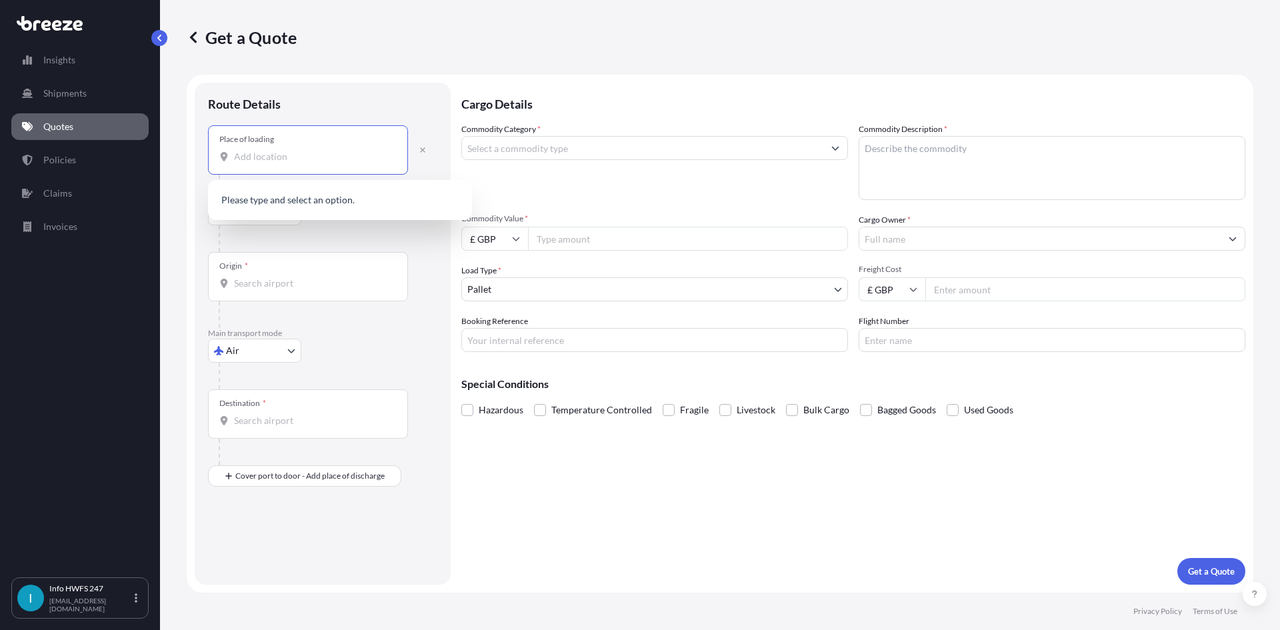
click at [272, 156] on input "Place of loading" at bounding box center [312, 156] width 157 height 13
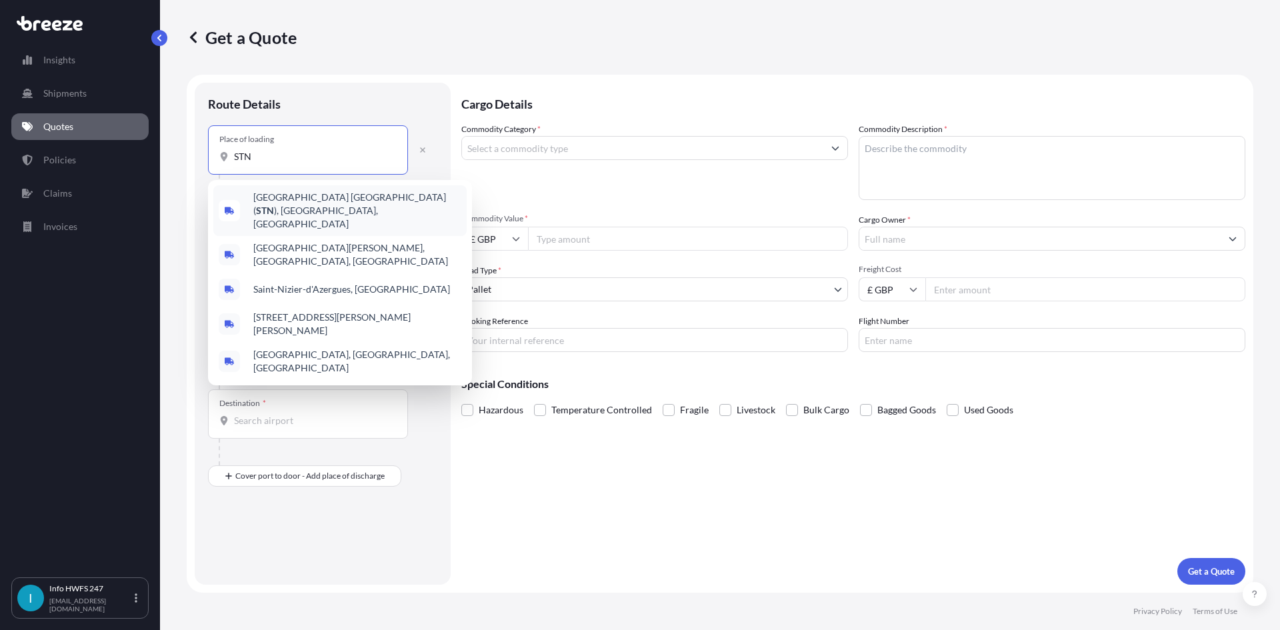
click at [320, 196] on span "[GEOGRAPHIC_DATA] ( STN ), [GEOGRAPHIC_DATA], [GEOGRAPHIC_DATA]" at bounding box center [357, 211] width 208 height 40
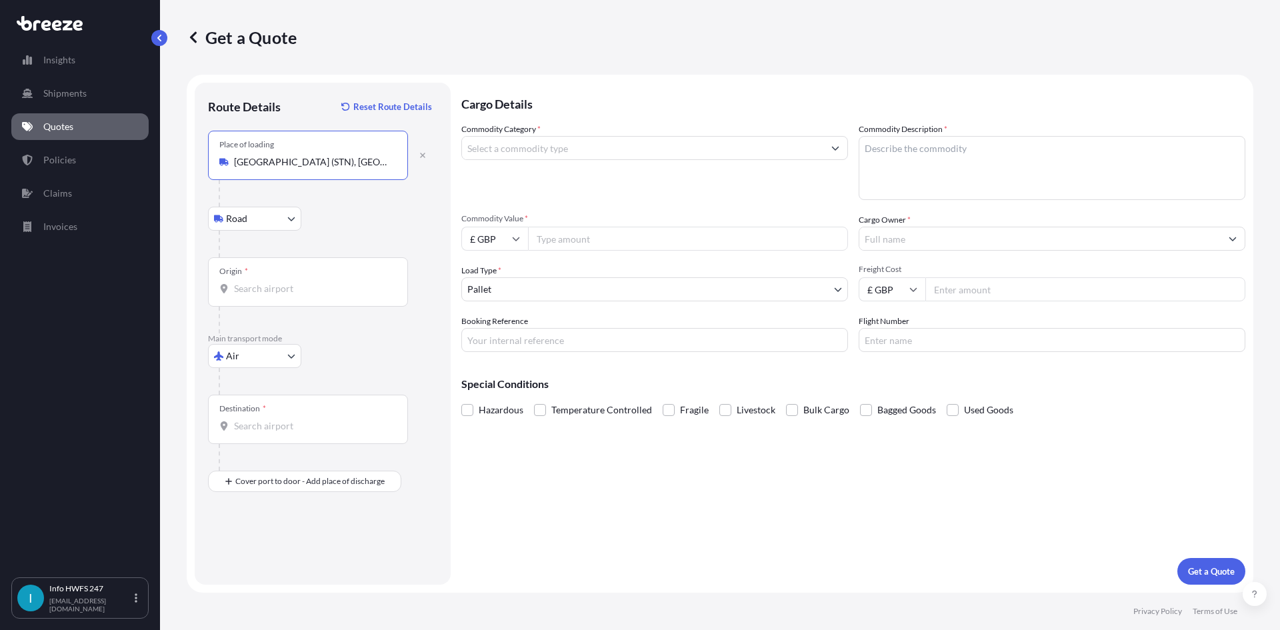
type input "[GEOGRAPHIC_DATA] (STN), [GEOGRAPHIC_DATA], [GEOGRAPHIC_DATA]"
click at [238, 279] on div "Origin *" at bounding box center [308, 281] width 200 height 49
click at [238, 282] on input "Origin *" at bounding box center [312, 288] width 157 height 13
click at [341, 296] on div "Origin *" at bounding box center [308, 281] width 200 height 49
click at [341, 295] on input "Origin * Please select an origin" at bounding box center [312, 288] width 157 height 13
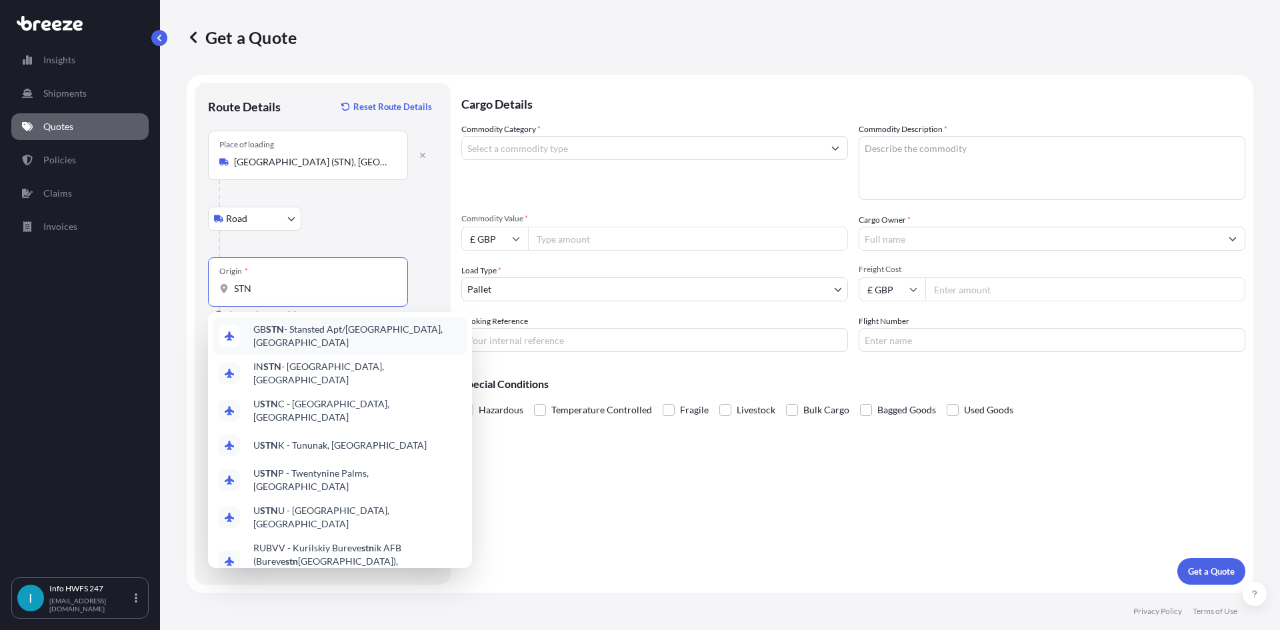
click at [299, 336] on span "GB STN - Stansted Apt/[GEOGRAPHIC_DATA], [GEOGRAPHIC_DATA]" at bounding box center [357, 336] width 208 height 27
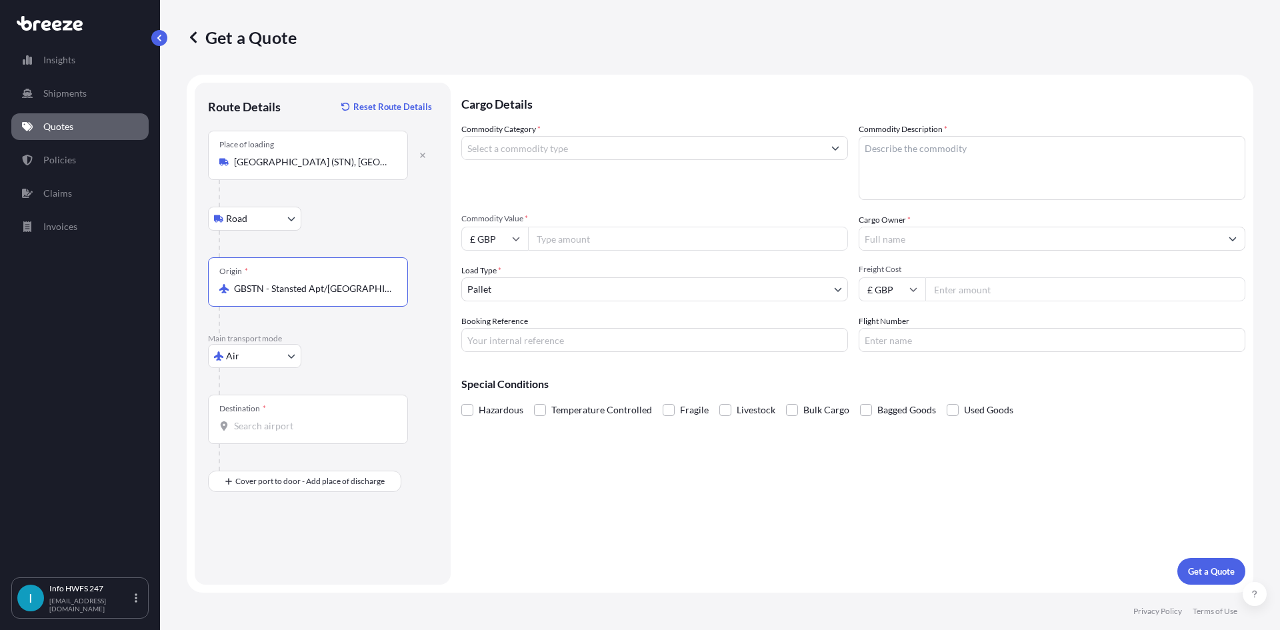
type input "GBSTN - Stansted Apt/[GEOGRAPHIC_DATA], [GEOGRAPHIC_DATA]"
click at [297, 409] on div "Destination *" at bounding box center [308, 419] width 200 height 49
click at [297, 419] on input "Destination *" at bounding box center [312, 425] width 157 height 13
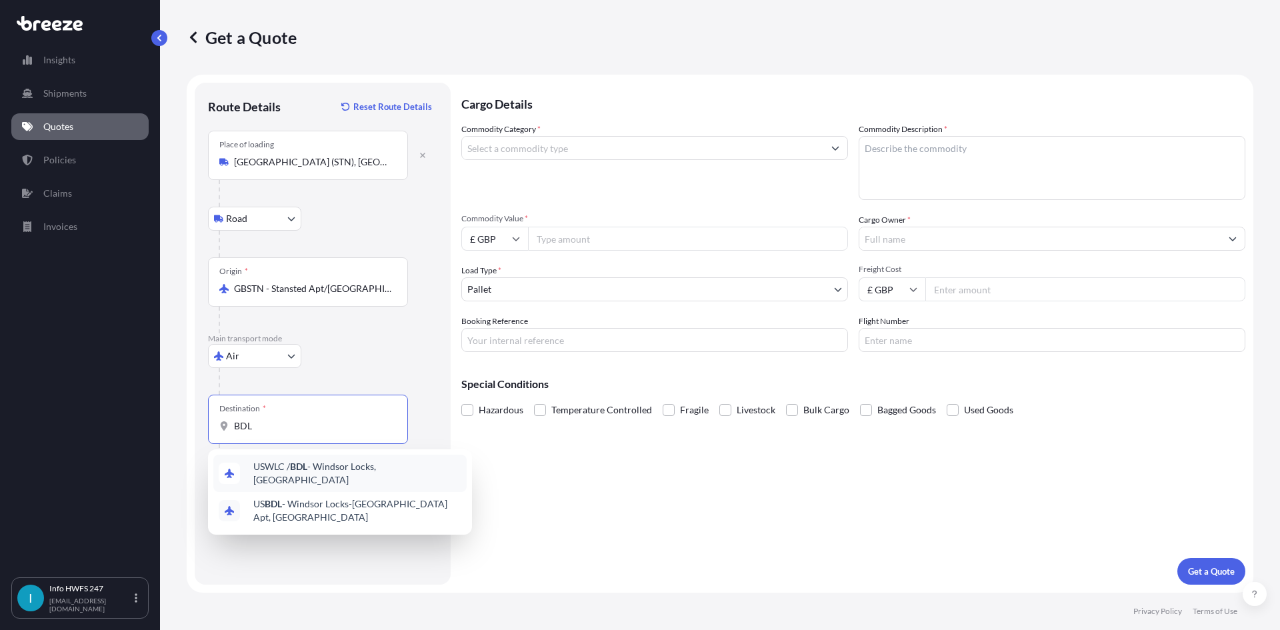
click at [317, 473] on span "USWLC / BDL - Windsor Locks, [GEOGRAPHIC_DATA]" at bounding box center [357, 473] width 208 height 27
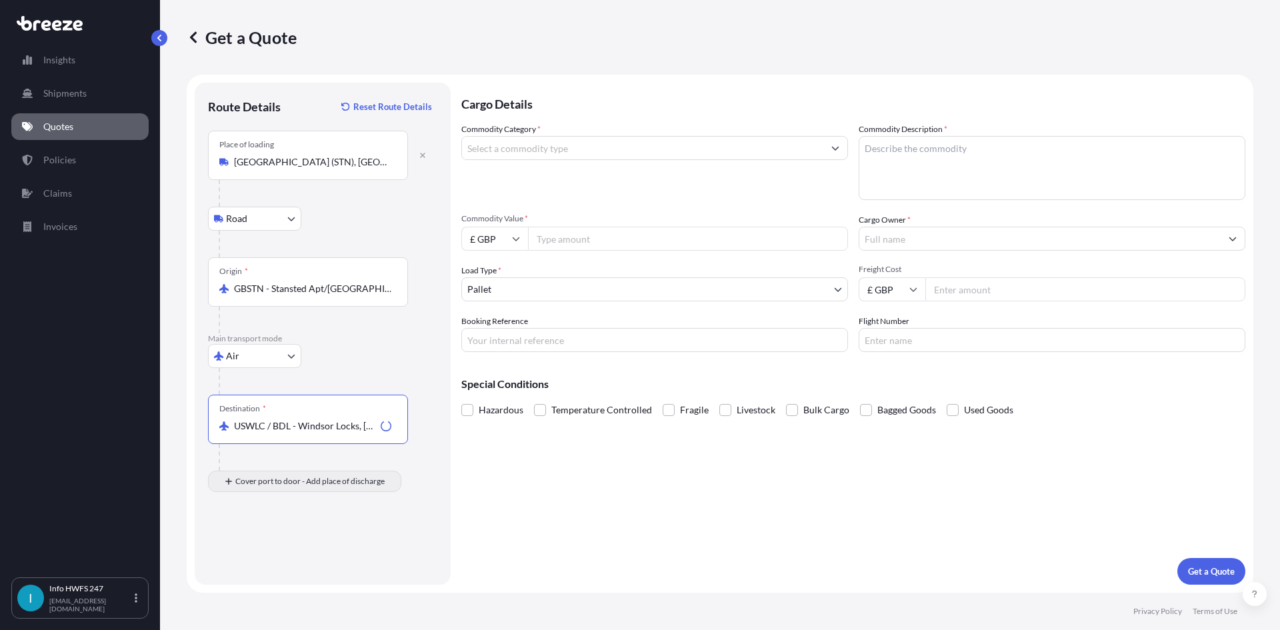
type input "USWLC / BDL - Windsor Locks, [GEOGRAPHIC_DATA]"
click at [293, 534] on div "Place of Discharge" at bounding box center [308, 545] width 200 height 49
click at [293, 546] on input "Place of Discharge" at bounding box center [312, 552] width 157 height 13
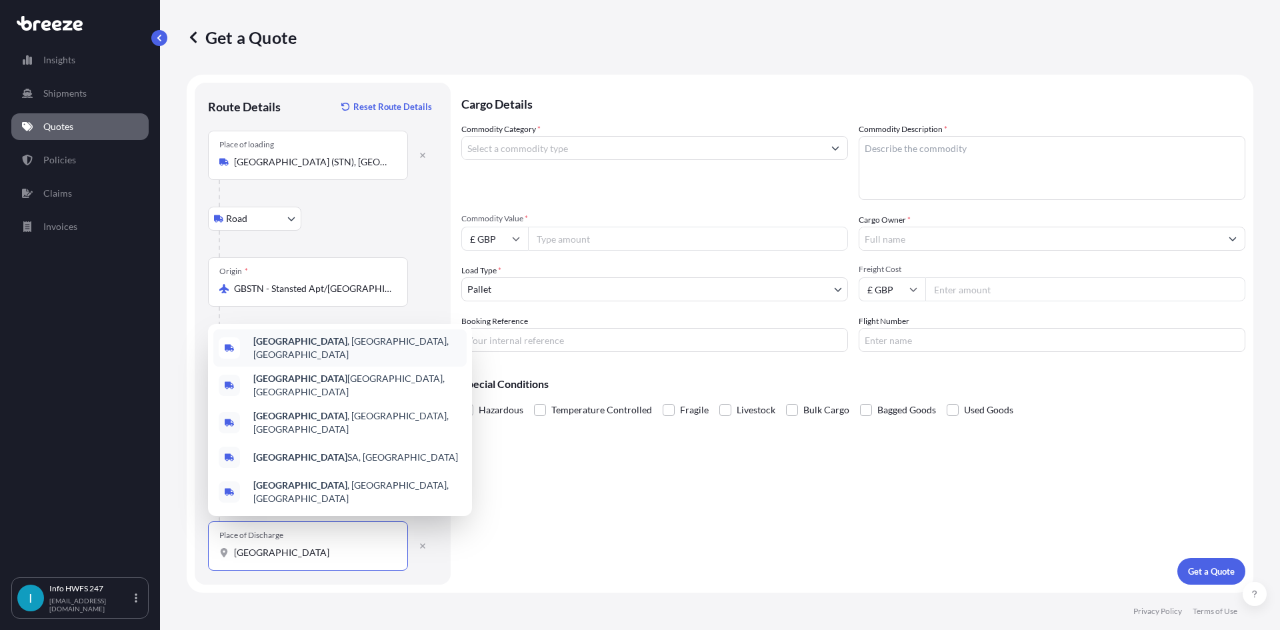
click at [373, 367] on div "[GEOGRAPHIC_DATA] , [GEOGRAPHIC_DATA], [GEOGRAPHIC_DATA]" at bounding box center [339, 347] width 253 height 37
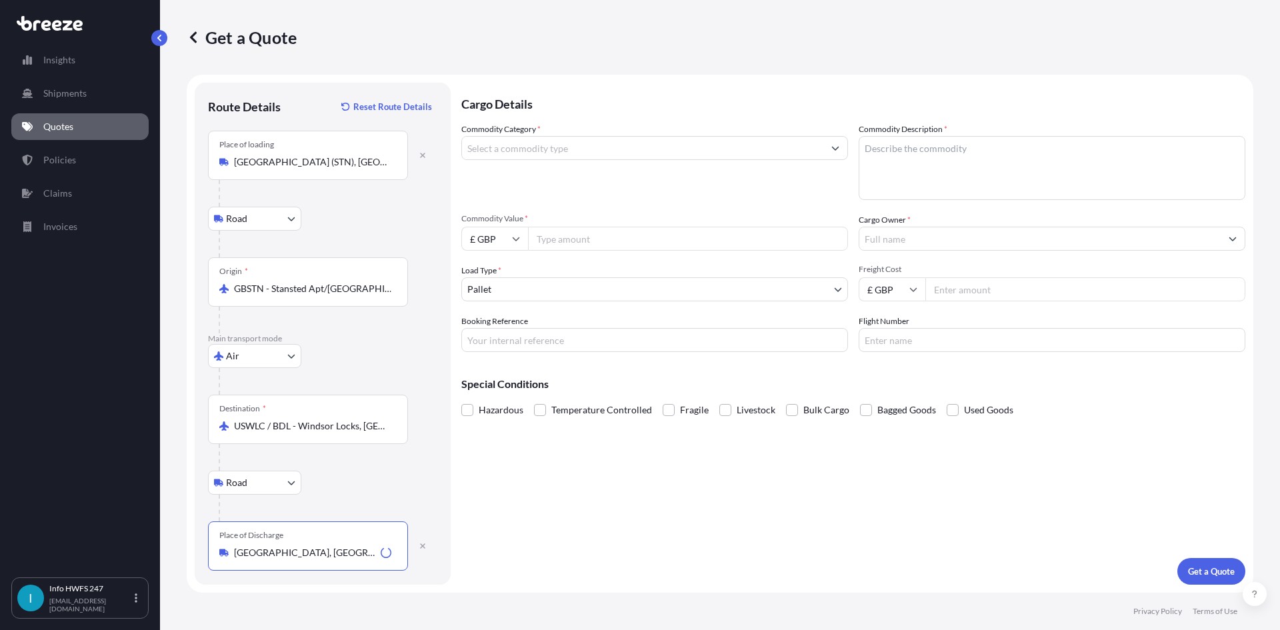
type input "[GEOGRAPHIC_DATA], [GEOGRAPHIC_DATA], [GEOGRAPHIC_DATA]"
click at [561, 152] on input "Commodity Category *" at bounding box center [642, 148] width 361 height 24
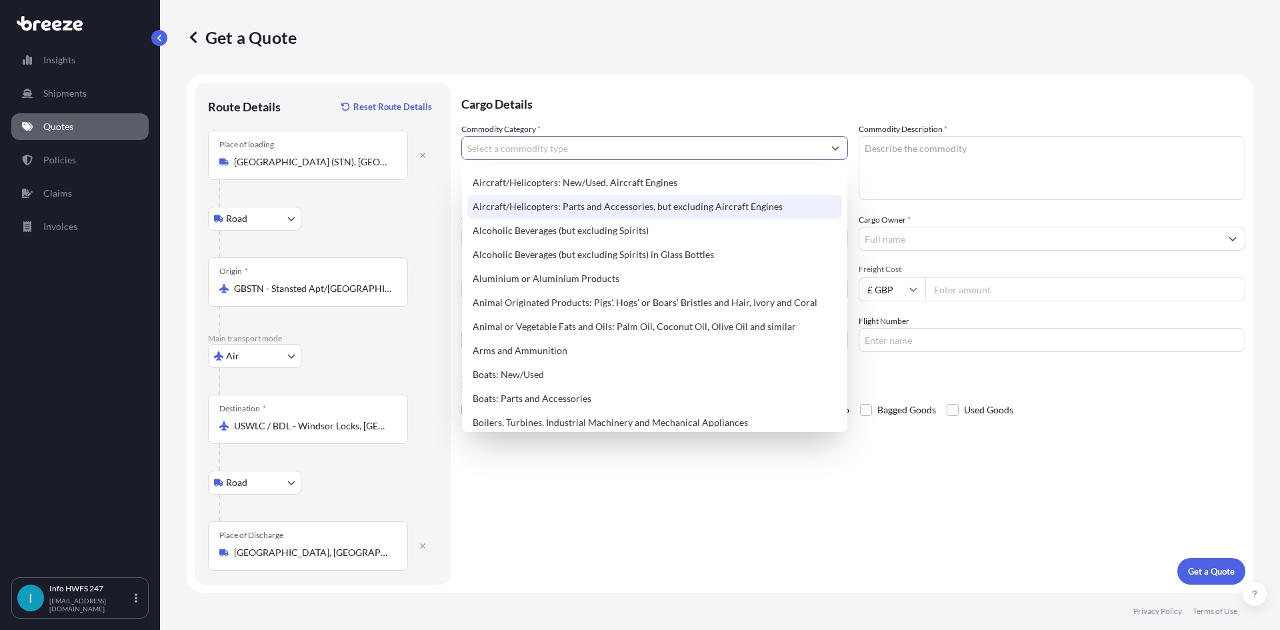
click at [589, 207] on div "Aircraft/Helicopters: Parts and Accessories, but excluding Aircraft Engines" at bounding box center [654, 207] width 375 height 24
type input "Aircraft/Helicopters: Parts and Accessories, but excluding Aircraft Engines"
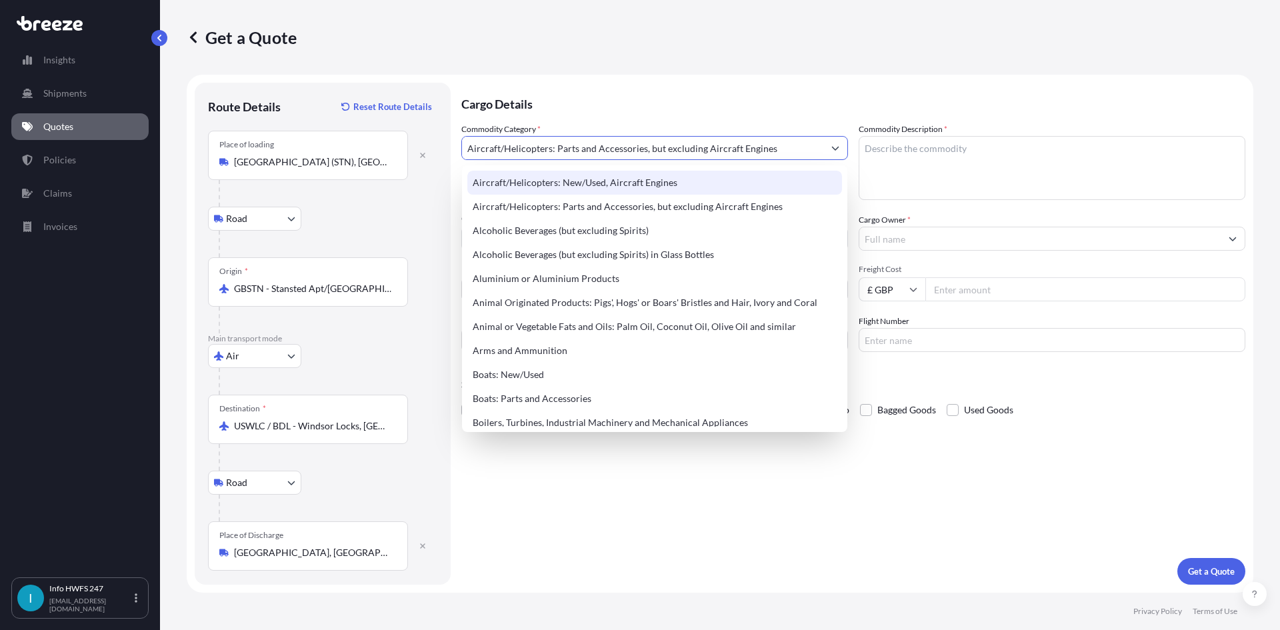
click at [980, 171] on textarea "Commodity Description *" at bounding box center [1052, 168] width 387 height 64
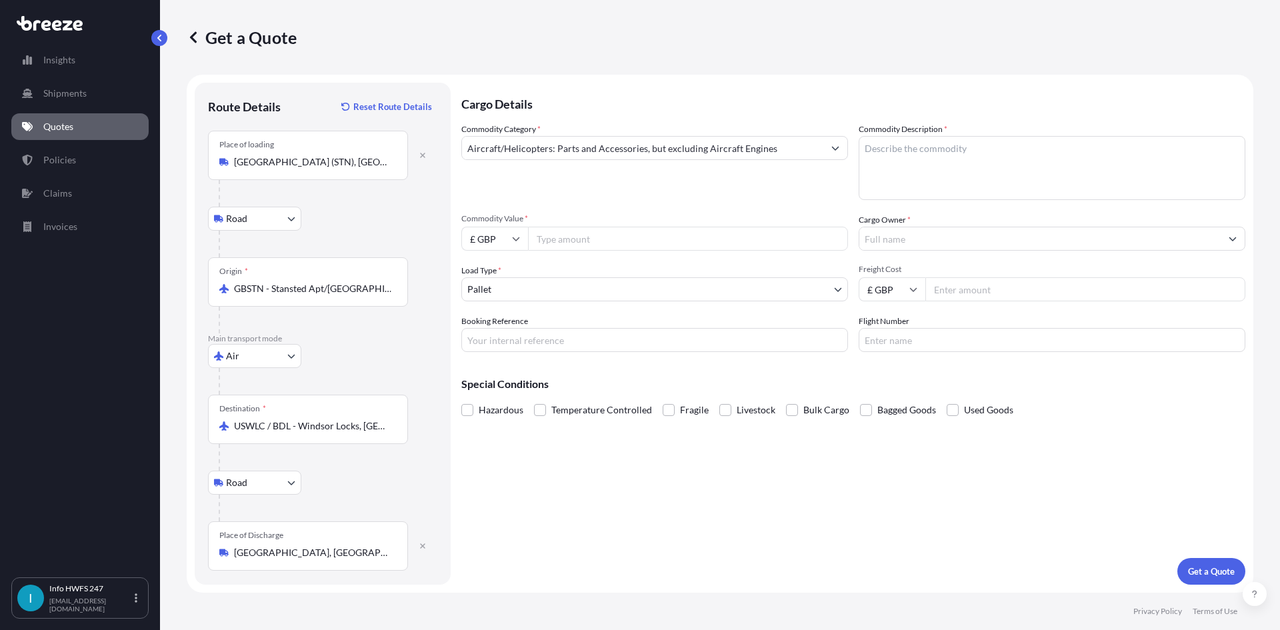
click at [881, 165] on textarea "Commodity Description *" at bounding box center [1052, 168] width 387 height 64
paste textarea "CIVIL AIRCRAFT PART - SERVO, MAIN ROTO ASSY"
type textarea "CIVIL AIRCRAFT PART - SERVO, MAIN ROTO ASSY"
click at [479, 233] on input "£ GBP" at bounding box center [494, 239] width 67 height 24
click at [499, 333] on div "$ USD" at bounding box center [495, 331] width 56 height 25
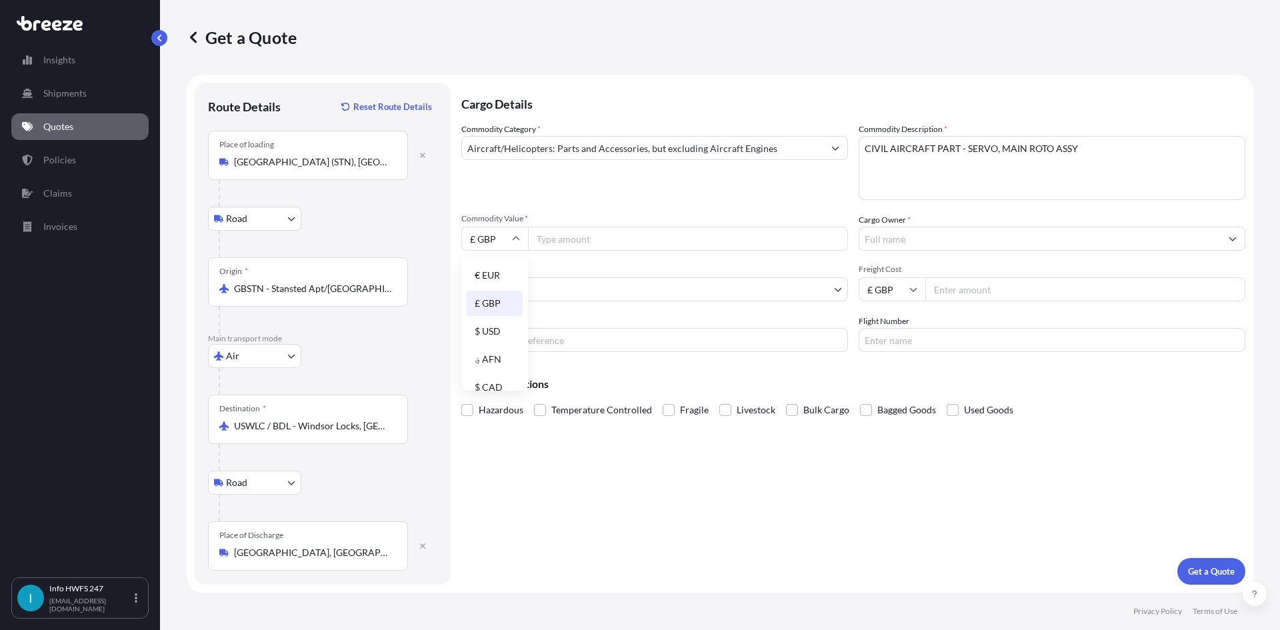
type input "$ USD"
drag, startPoint x: 603, startPoint y: 235, endPoint x: 626, endPoint y: 282, distance: 52.8
click at [603, 235] on input "Commodity Value *" at bounding box center [688, 239] width 320 height 24
paste input "527461.08"
type input "527461.08"
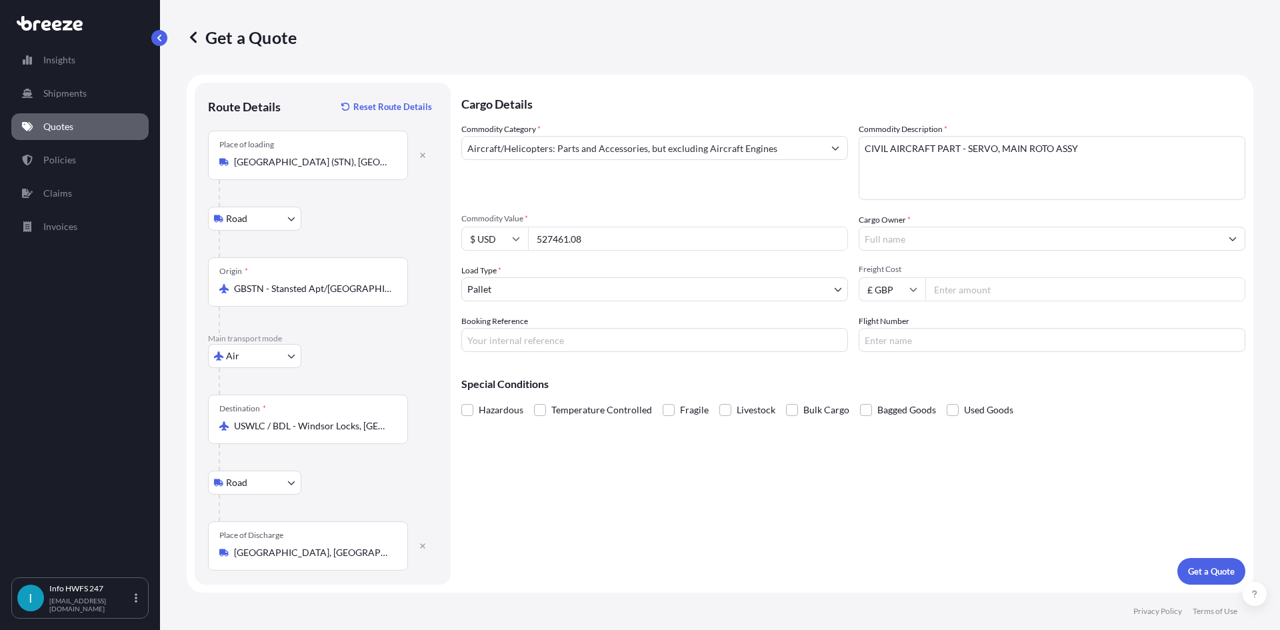
click at [916, 234] on input "Cargo Owner *" at bounding box center [1040, 239] width 361 height 24
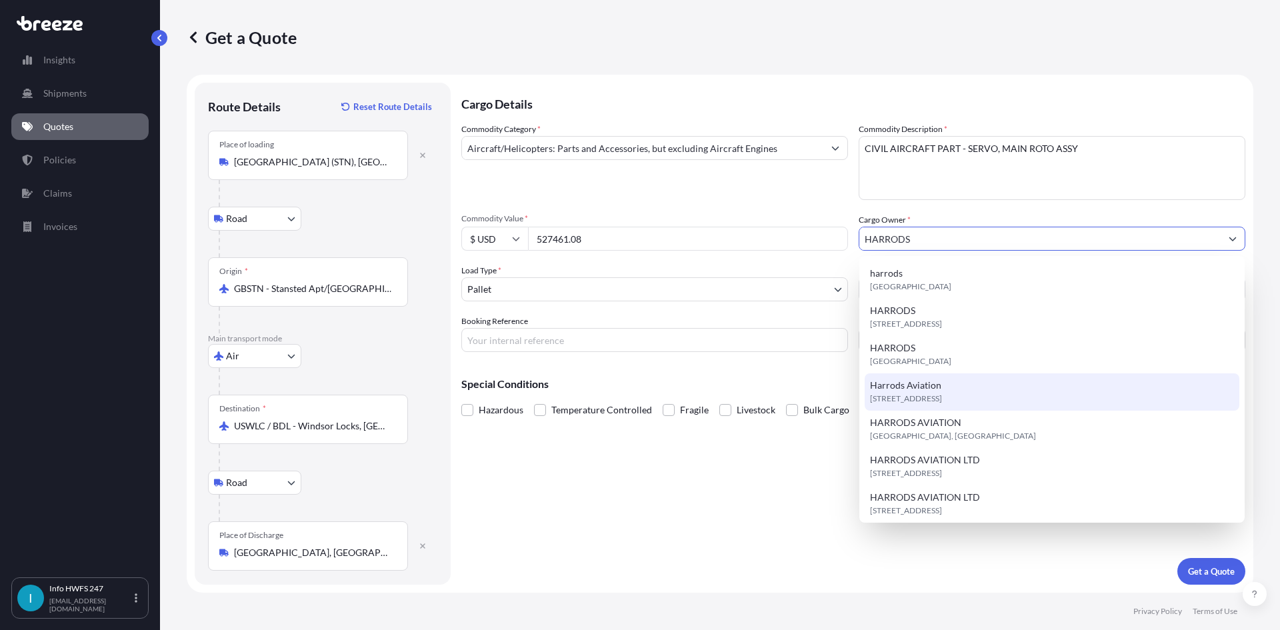
click at [942, 402] on span "[STREET_ADDRESS]" at bounding box center [906, 398] width 72 height 13
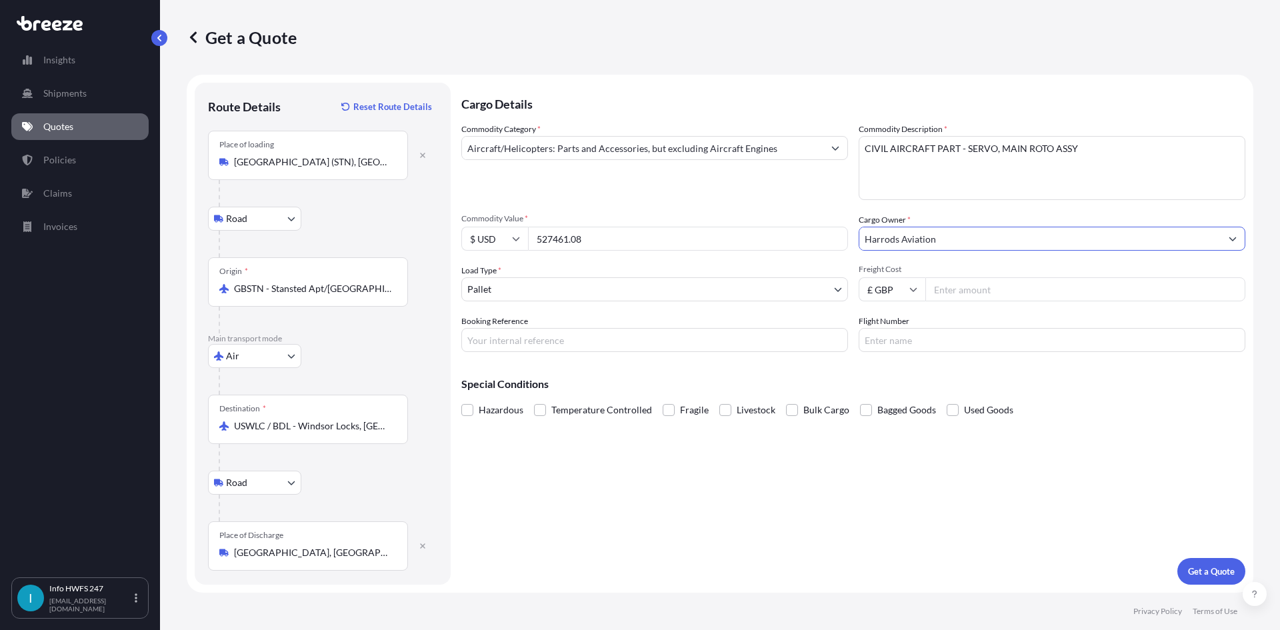
type input "Harrods Aviation"
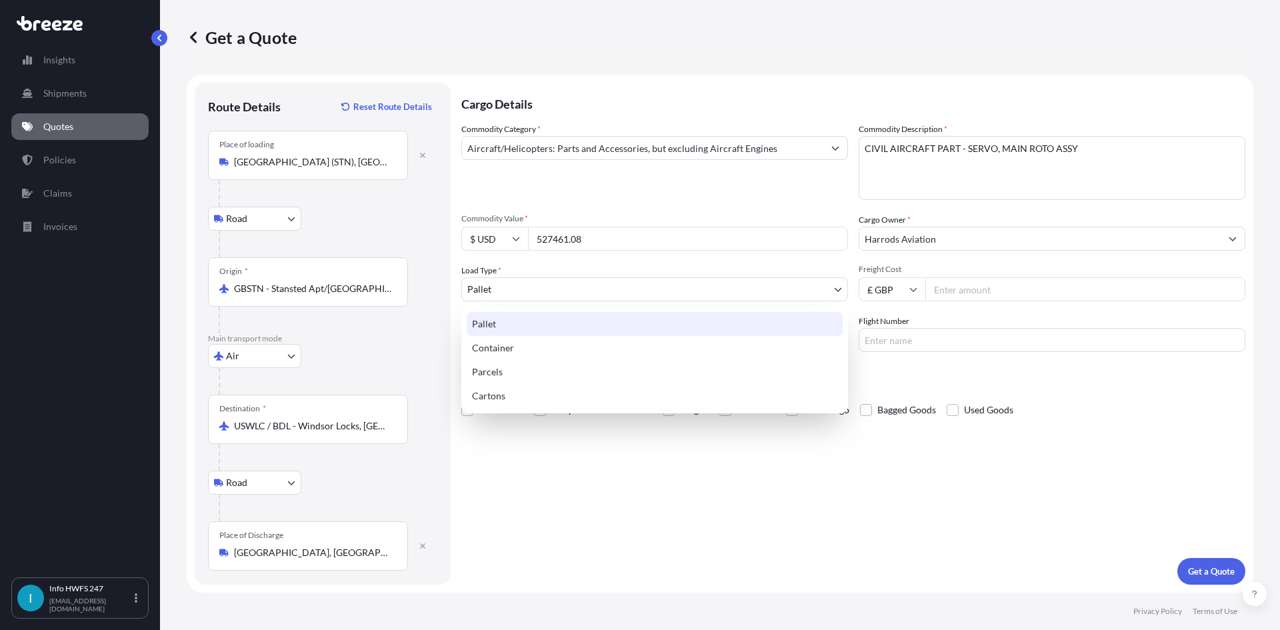
click at [517, 287] on body "15 options available. 8 options available. 7 options available. 13 options avai…" at bounding box center [640, 315] width 1280 height 630
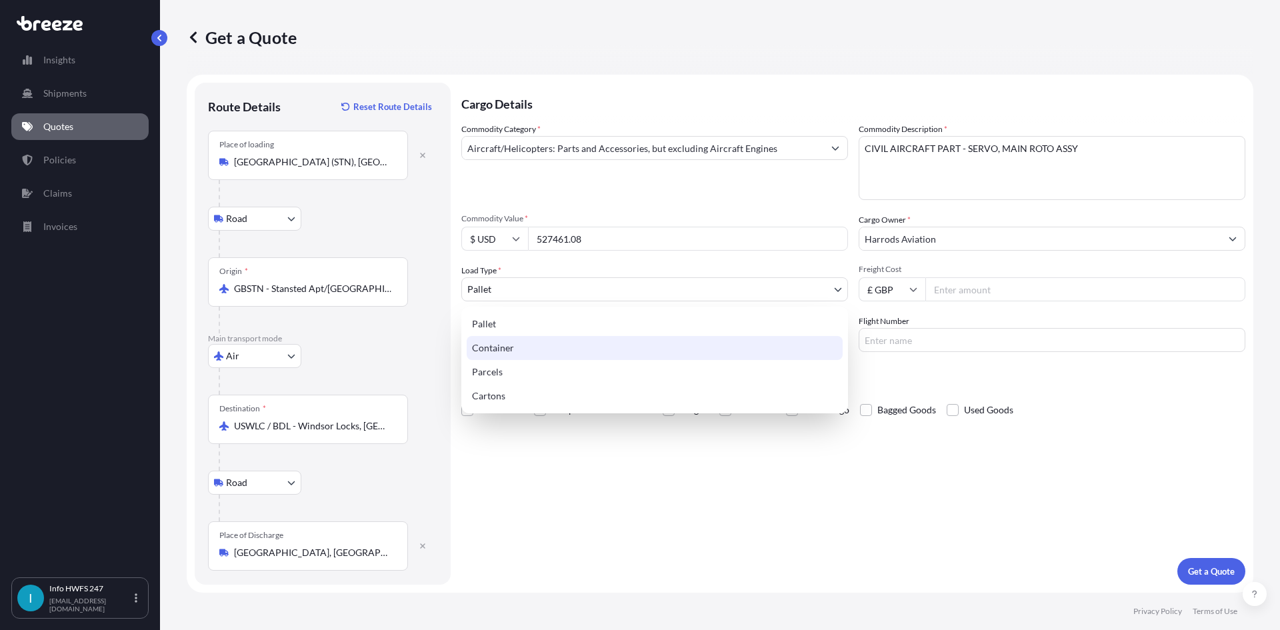
click at [517, 347] on div "Container" at bounding box center [655, 348] width 376 height 24
select select "2"
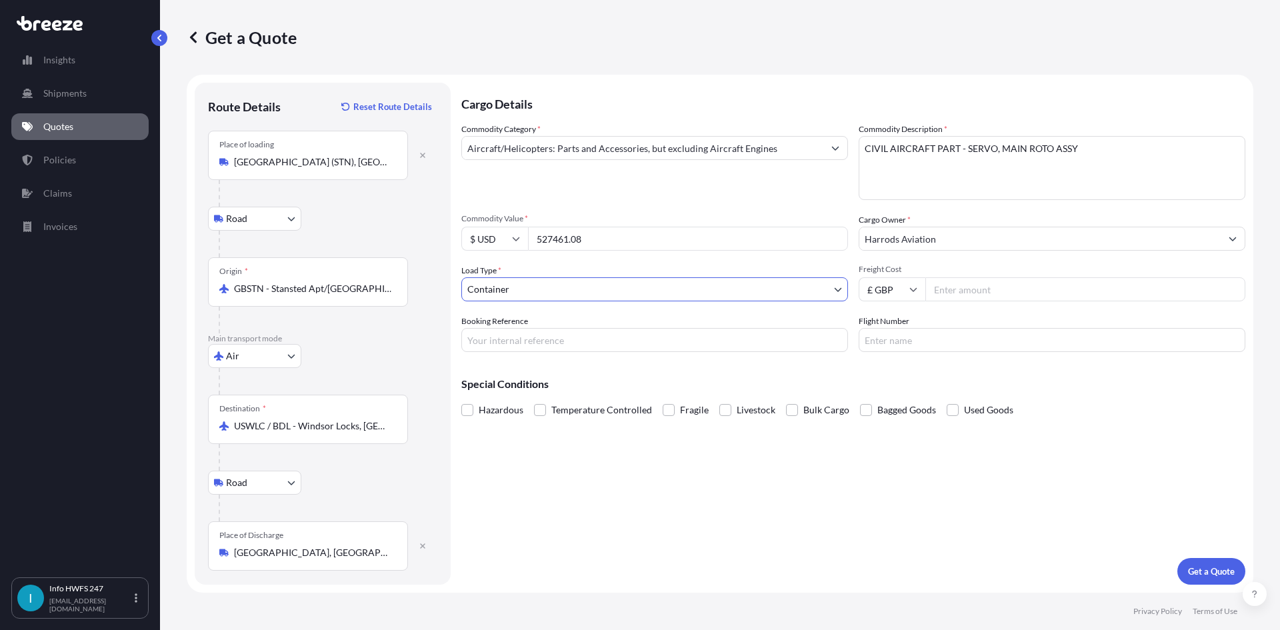
click at [998, 295] on input "Freight Cost" at bounding box center [1086, 289] width 320 height 24
drag, startPoint x: 646, startPoint y: 335, endPoint x: 862, endPoint y: 320, distance: 215.9
click at [646, 334] on input "Booking Reference" at bounding box center [654, 340] width 387 height 24
drag, startPoint x: 546, startPoint y: 342, endPoint x: 647, endPoint y: 344, distance: 101.4
click at [546, 342] on input "Booking Reference" at bounding box center [654, 340] width 387 height 24
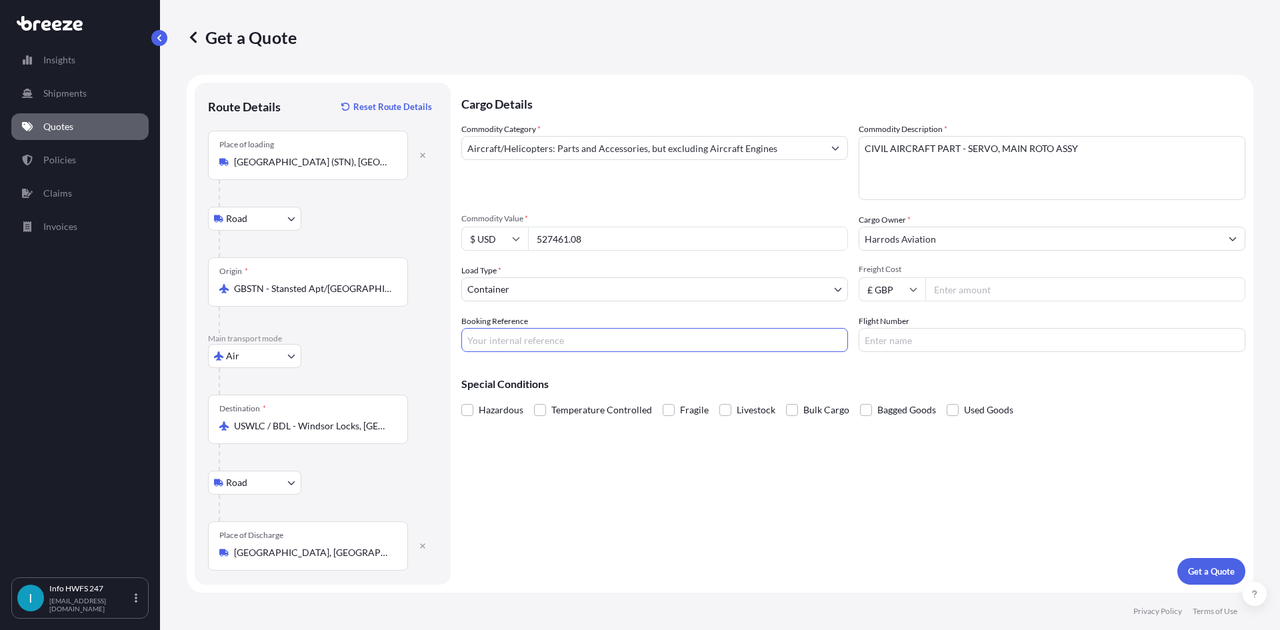
paste input "HE166062"
type input "HE166062"
click at [929, 338] on input "Flight Number" at bounding box center [1052, 340] width 387 height 24
type input "FEDEX"
click at [1201, 574] on p "Get a Quote" at bounding box center [1211, 571] width 47 height 13
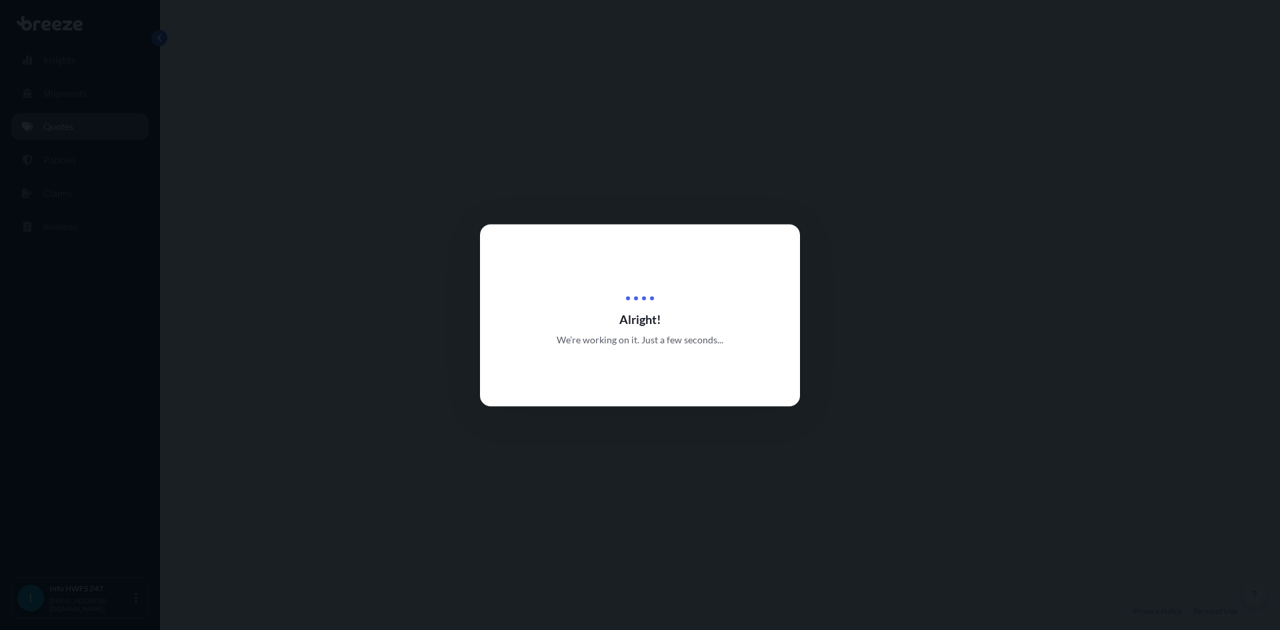
select select "Road"
select select "Air"
select select "Road"
select select "2"
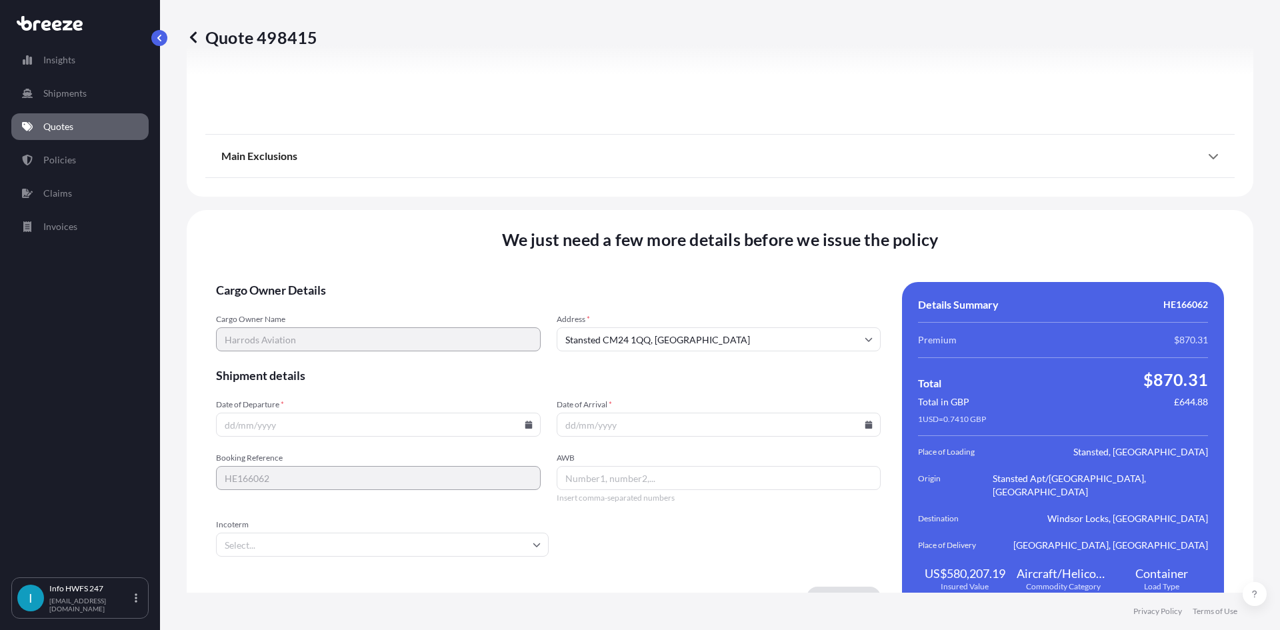
scroll to position [1738, 0]
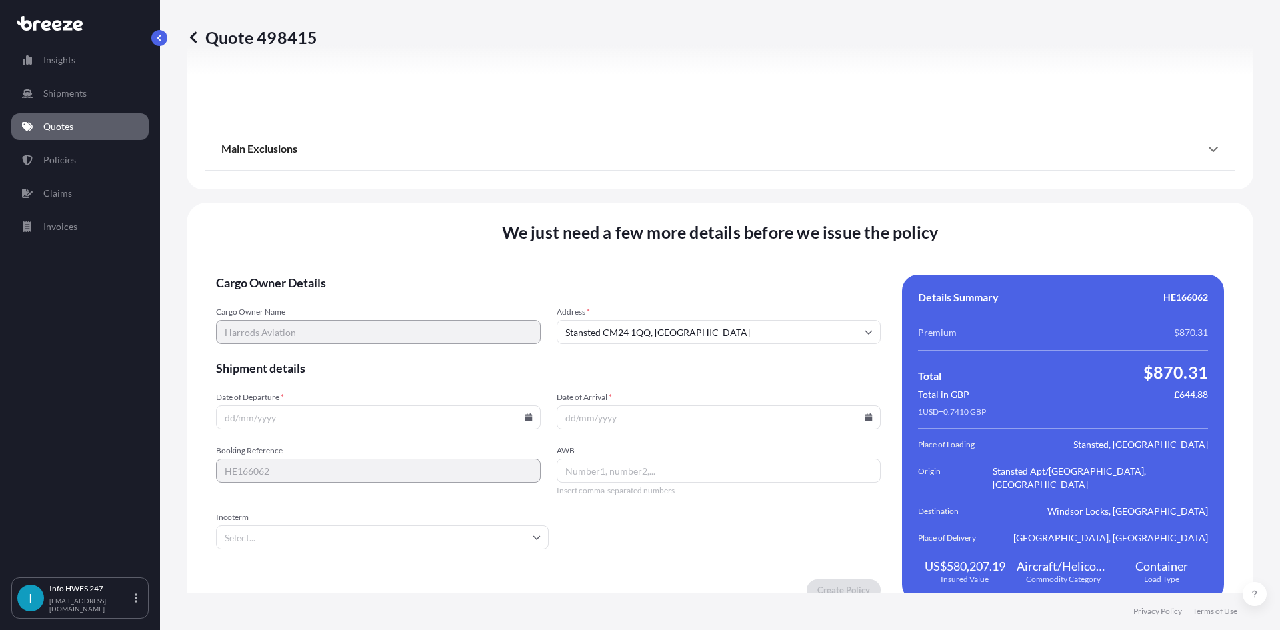
click at [373, 405] on input "Date of Departure *" at bounding box center [378, 417] width 325 height 24
click at [525, 413] on icon at bounding box center [528, 417] width 7 height 8
click at [285, 256] on button "8" at bounding box center [283, 259] width 21 height 21
type input "[DATE]"
drag, startPoint x: 884, startPoint y: 415, endPoint x: 862, endPoint y: 405, distance: 23.9
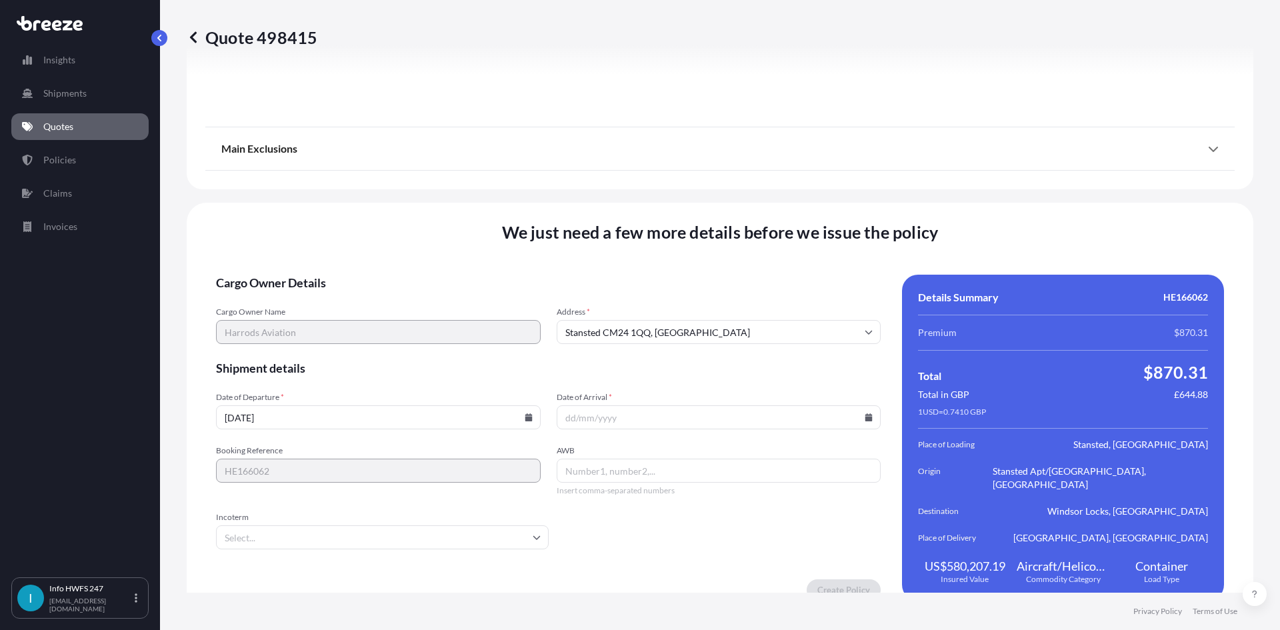
click at [871, 409] on div "Cargo Owner Details Cargo Owner Name Harrods Aviation Address * Stansted CM24 1…" at bounding box center [720, 438] width 1008 height 326
click at [852, 405] on input "Date of Arrival *" at bounding box center [719, 417] width 325 height 24
click at [866, 413] on icon at bounding box center [869, 417] width 7 height 8
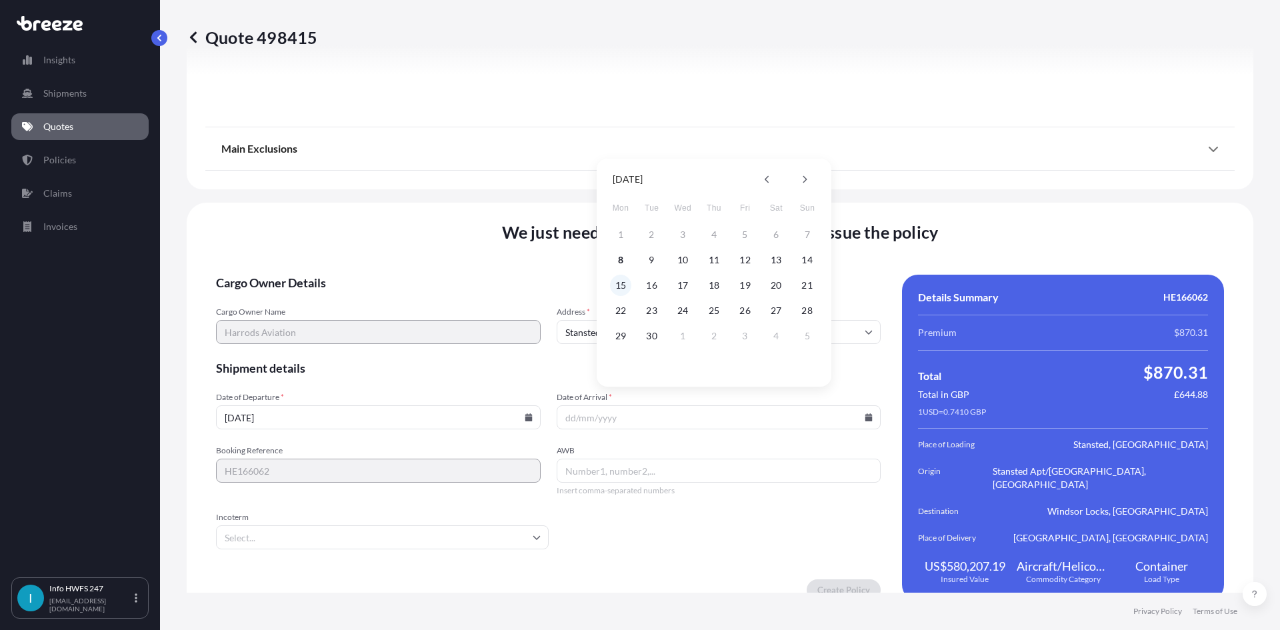
click at [623, 283] on button "15" at bounding box center [620, 285] width 21 height 21
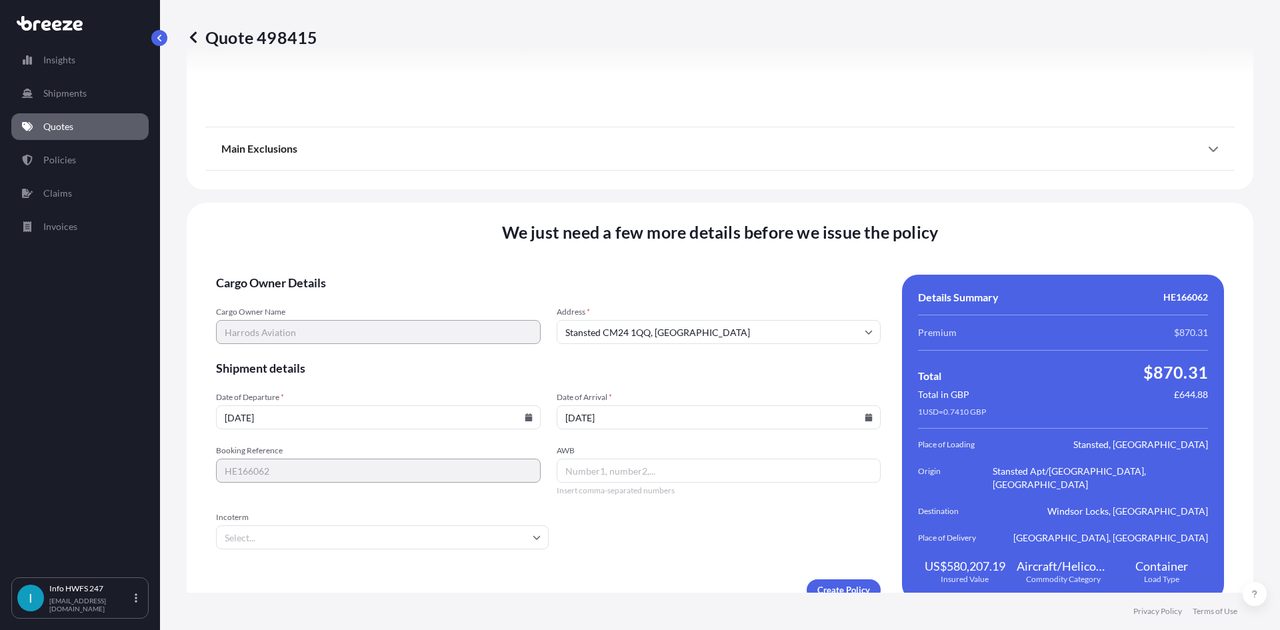
type input "[DATE]"
click at [636, 462] on input "AWB" at bounding box center [719, 471] width 325 height 24
click at [636, 467] on input "AWB" at bounding box center [719, 471] width 325 height 24
paste input "884189231603"
type input "884189231603"
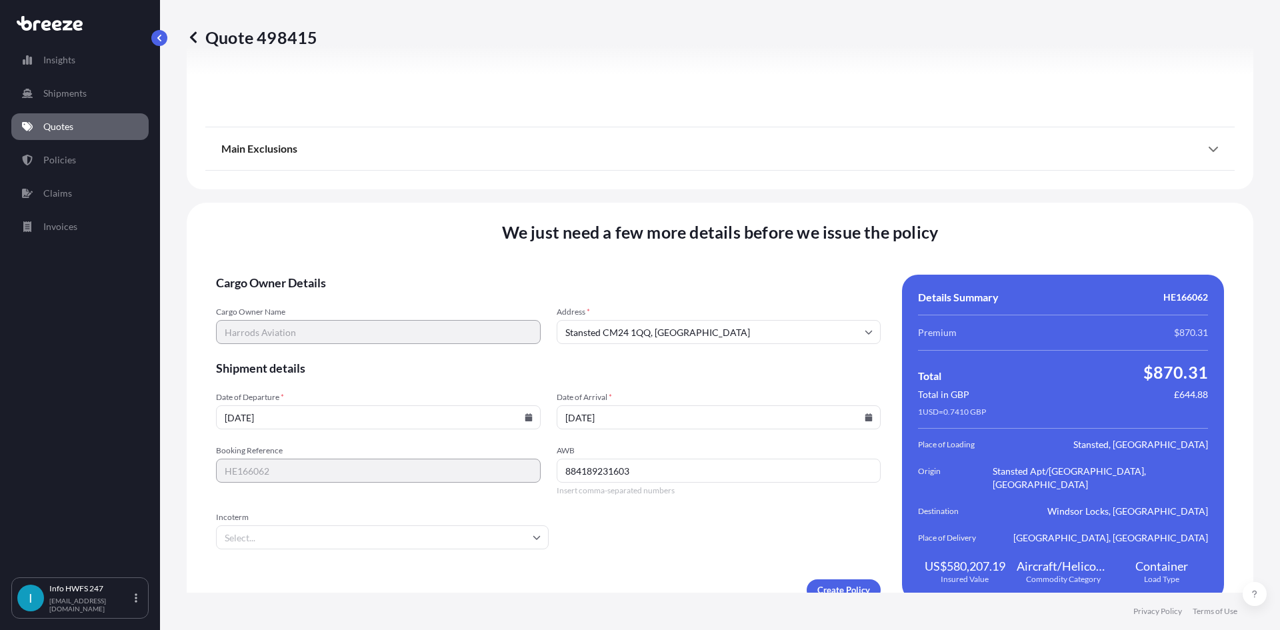
click at [391, 525] on input "Incoterm" at bounding box center [382, 537] width 333 height 24
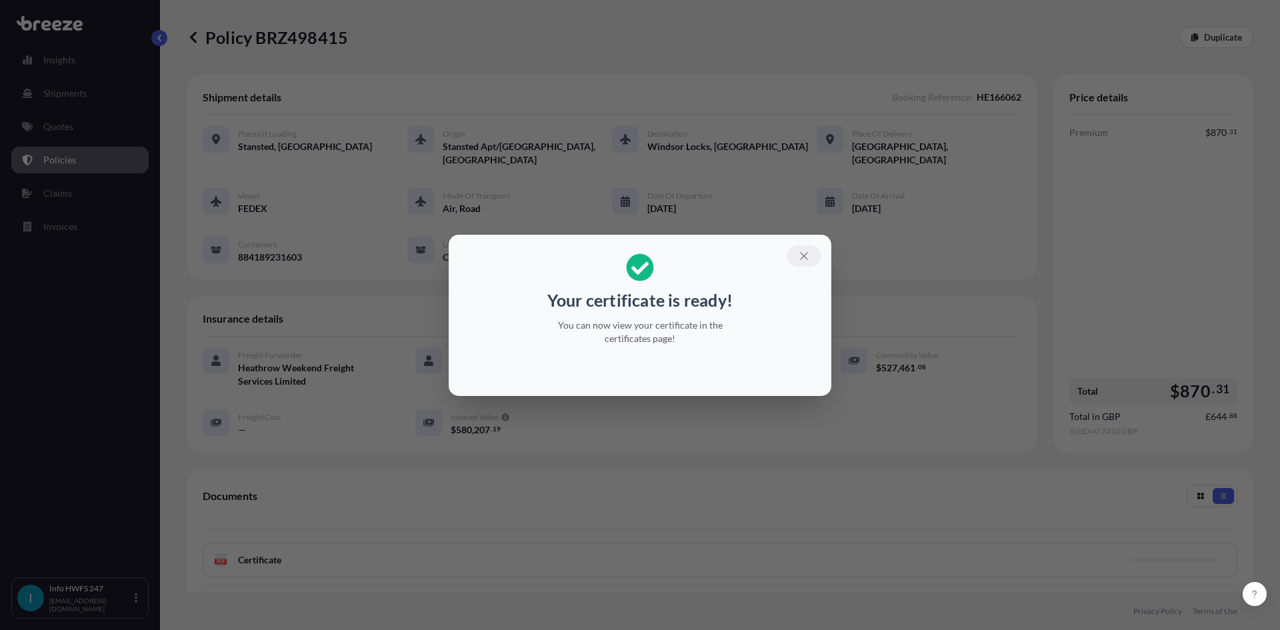
click at [809, 252] on icon "button" at bounding box center [804, 256] width 12 height 12
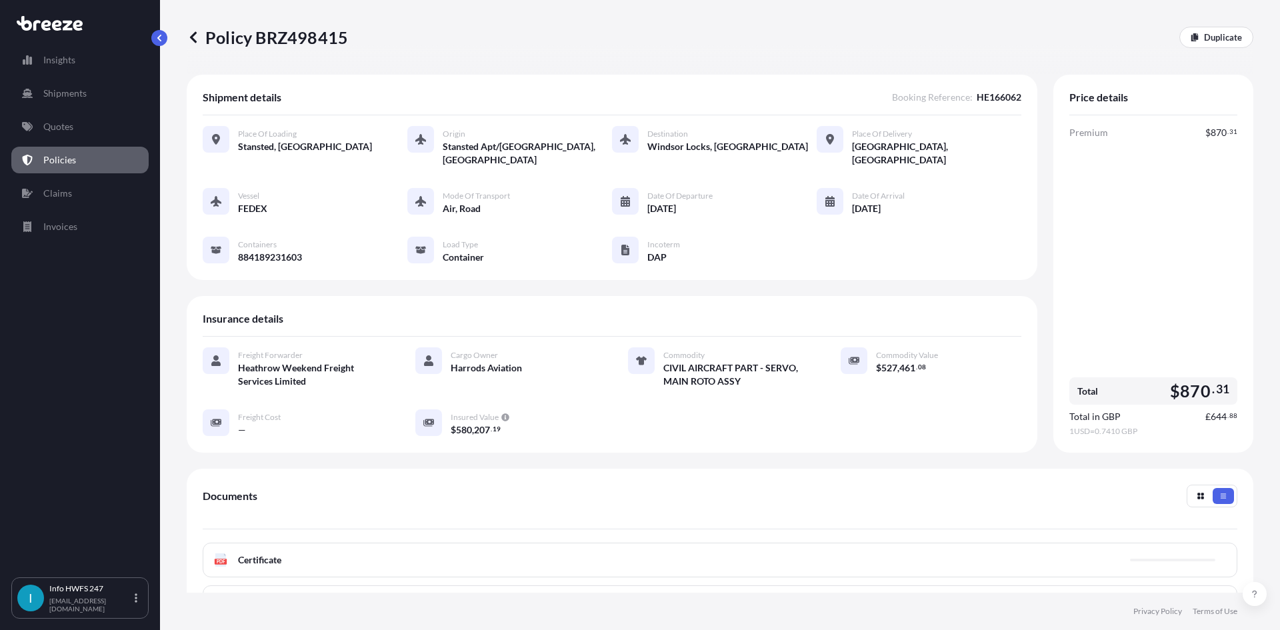
click at [424, 543] on div "PDF Certificate" at bounding box center [720, 560] width 1035 height 35
click at [264, 553] on span "Certificate" at bounding box center [259, 559] width 43 height 13
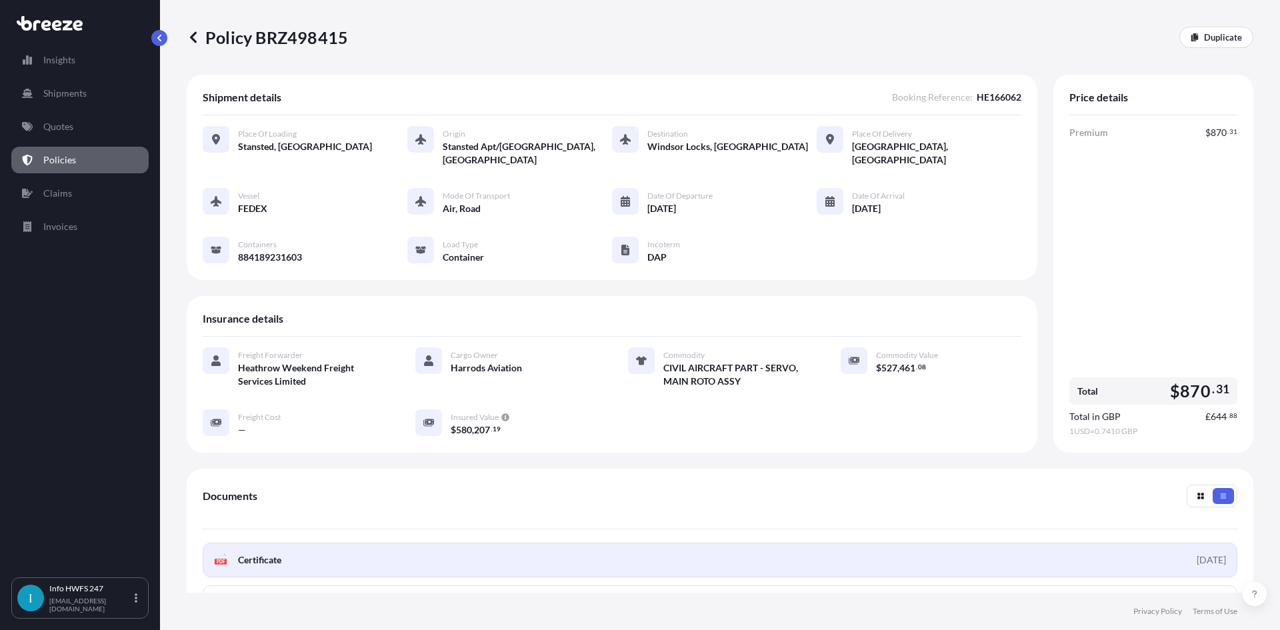
click at [1165, 545] on link "PDF Certificate [DATE]" at bounding box center [720, 560] width 1035 height 35
